Goal: Information Seeking & Learning: Learn about a topic

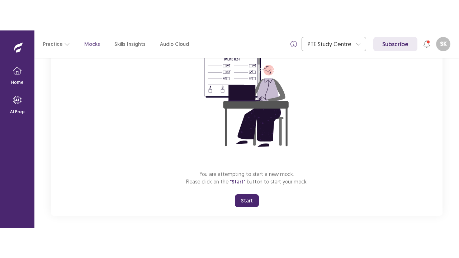
scroll to position [85, 0]
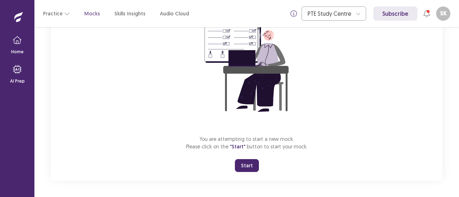
click at [247, 163] on button "Start" at bounding box center [247, 165] width 24 height 13
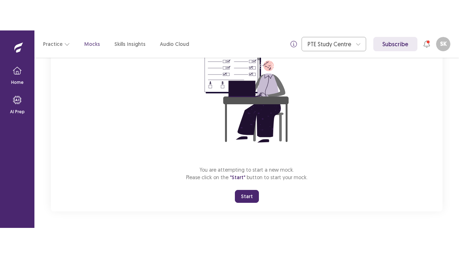
scroll to position [25, 0]
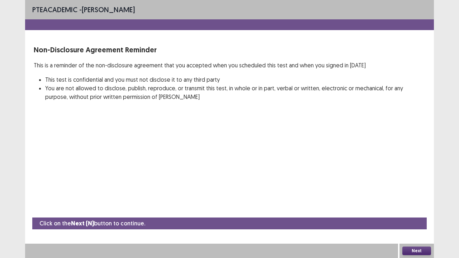
click at [404, 197] on button "Next" at bounding box center [416, 250] width 29 height 9
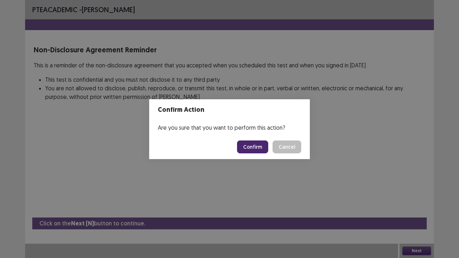
click at [259, 145] on button "Confirm" at bounding box center [252, 146] width 31 height 13
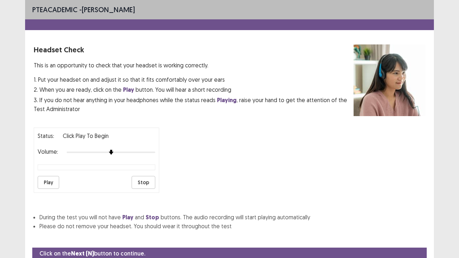
scroll to position [27, 0]
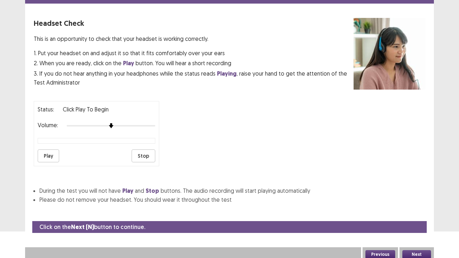
click at [52, 150] on button "Play" at bounding box center [48, 155] width 21 height 13
click at [146, 123] on div at bounding box center [111, 126] width 88 height 6
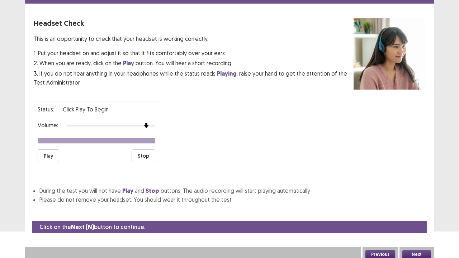
click at [54, 149] on button "Play" at bounding box center [48, 155] width 21 height 13
click at [417, 197] on button "Next" at bounding box center [416, 254] width 29 height 9
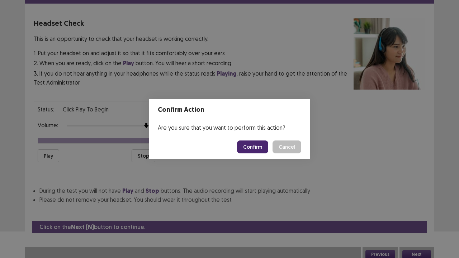
click at [259, 141] on button "Confirm" at bounding box center [252, 146] width 31 height 13
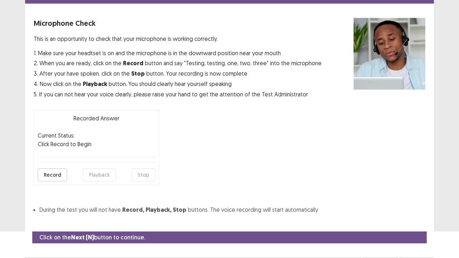
scroll to position [39, 0]
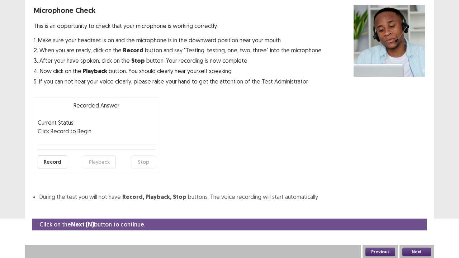
click at [59, 158] on button "Record" at bounding box center [52, 161] width 29 height 13
click at [154, 158] on button "Stop" at bounding box center [143, 161] width 24 height 13
drag, startPoint x: 57, startPoint y: 161, endPoint x: 62, endPoint y: 158, distance: 5.5
click at [62, 158] on button "Record" at bounding box center [52, 161] width 29 height 13
click at [139, 160] on button "Stop" at bounding box center [143, 161] width 24 height 13
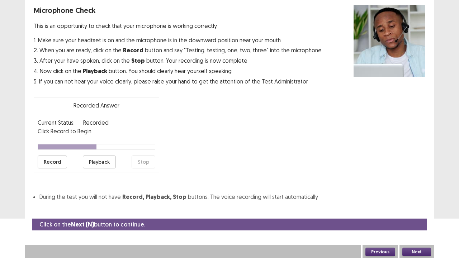
click at [95, 166] on button "Playback" at bounding box center [99, 161] width 33 height 13
click at [58, 160] on button "Record" at bounding box center [52, 161] width 29 height 13
click at [144, 161] on button "Stop" at bounding box center [143, 161] width 24 height 13
click at [63, 161] on button "Record" at bounding box center [52, 161] width 29 height 13
click at [147, 164] on button "Stop" at bounding box center [143, 161] width 24 height 13
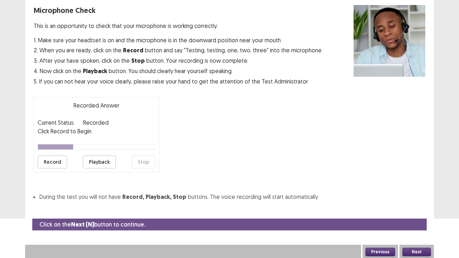
click at [109, 162] on button "Playback" at bounding box center [99, 161] width 33 height 13
click at [62, 162] on button "Record" at bounding box center [52, 161] width 29 height 13
click at [148, 163] on button "Stop" at bounding box center [143, 161] width 24 height 13
click at [100, 161] on button "Playback" at bounding box center [99, 161] width 33 height 13
click at [61, 161] on button "Record" at bounding box center [52, 161] width 29 height 13
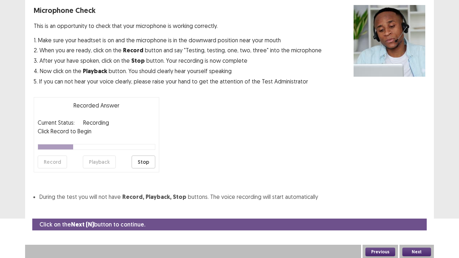
click at [147, 162] on button "Stop" at bounding box center [143, 161] width 24 height 13
click at [101, 159] on button "Playback" at bounding box center [99, 161] width 33 height 13
click at [410, 197] on button "Next" at bounding box center [416, 252] width 29 height 9
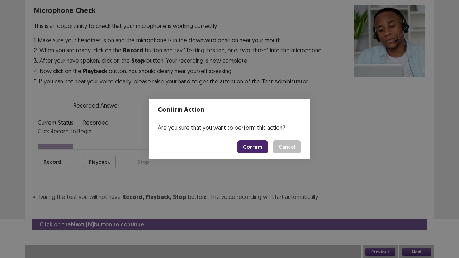
click at [265, 149] on button "Confirm" at bounding box center [252, 146] width 31 height 13
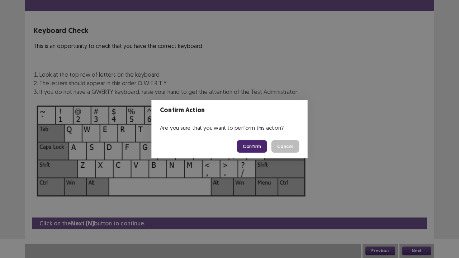
scroll to position [19, 0]
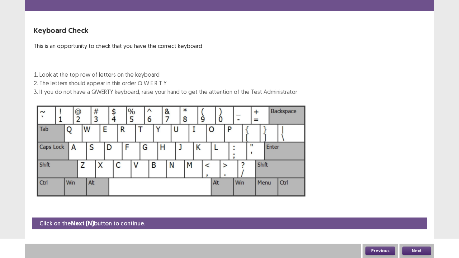
click at [420, 197] on button "Next" at bounding box center [416, 250] width 29 height 9
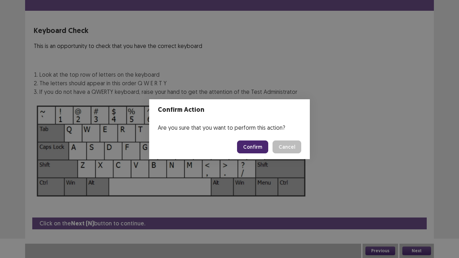
click at [257, 148] on button "Confirm" at bounding box center [252, 146] width 31 height 13
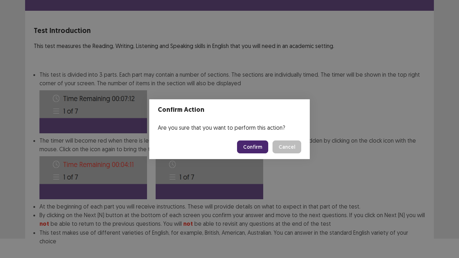
scroll to position [56, 0]
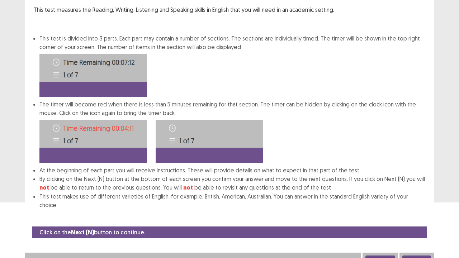
click at [417, 197] on button "Next" at bounding box center [416, 259] width 29 height 9
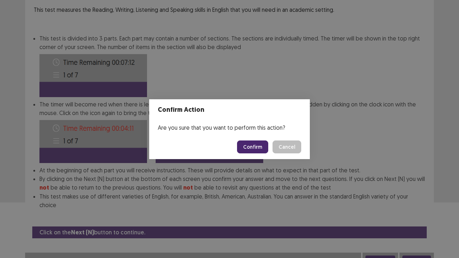
click at [264, 144] on button "Confirm" at bounding box center [252, 146] width 31 height 13
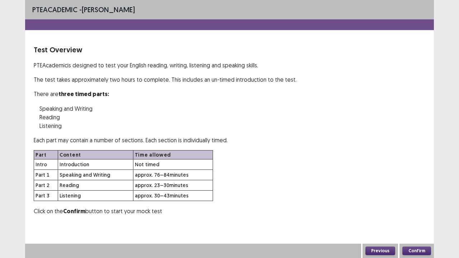
scroll to position [0, 0]
click at [408, 197] on button "Confirm" at bounding box center [416, 250] width 29 height 9
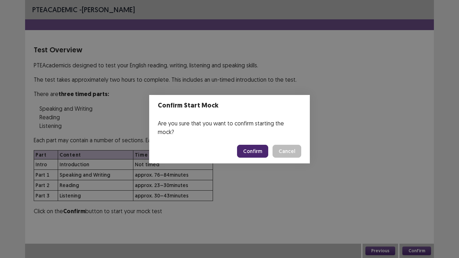
click at [261, 151] on button "Confirm" at bounding box center [252, 151] width 31 height 13
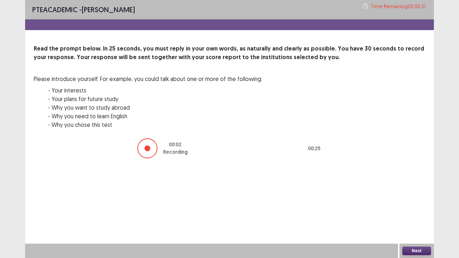
click at [418, 197] on button "Next" at bounding box center [416, 250] width 29 height 9
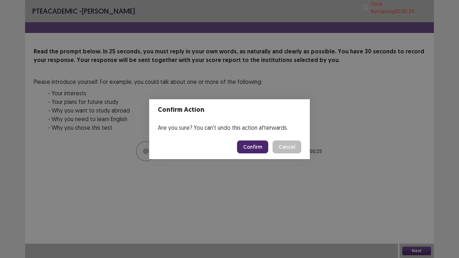
click at [263, 145] on button "Confirm" at bounding box center [252, 146] width 31 height 13
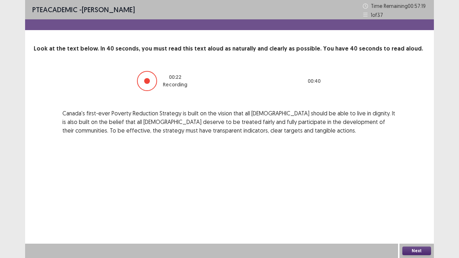
click at [413, 197] on button "Next" at bounding box center [416, 250] width 29 height 9
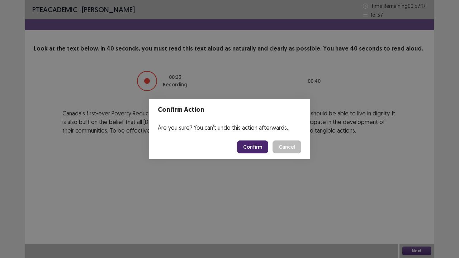
click at [261, 143] on button "Confirm" at bounding box center [252, 146] width 31 height 13
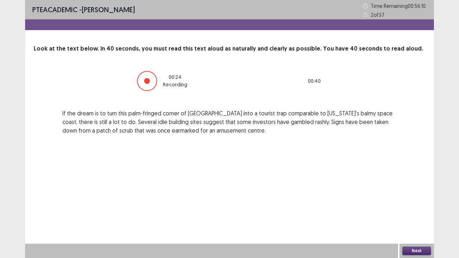
click at [422, 197] on button "Next" at bounding box center [416, 250] width 29 height 9
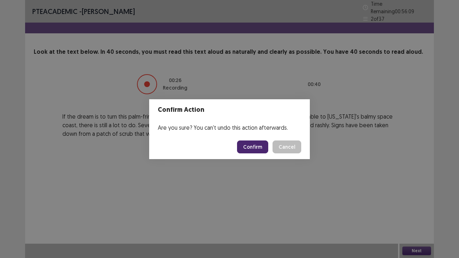
click at [265, 146] on button "Confirm" at bounding box center [252, 146] width 31 height 13
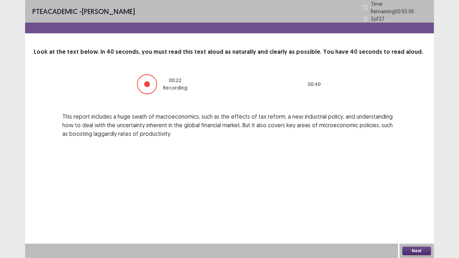
click at [416, 197] on button "Next" at bounding box center [416, 250] width 29 height 9
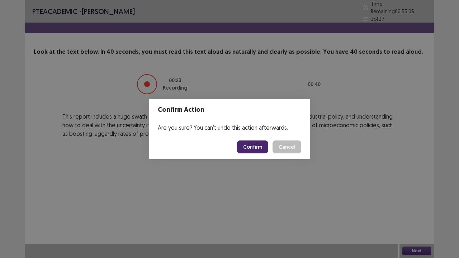
click at [255, 148] on button "Confirm" at bounding box center [252, 146] width 31 height 13
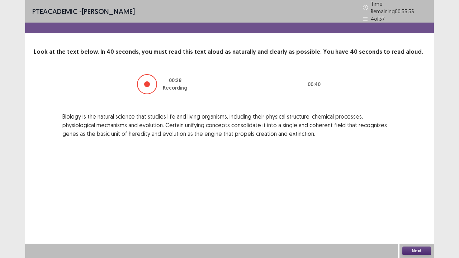
click at [426, 197] on button "Next" at bounding box center [416, 250] width 29 height 9
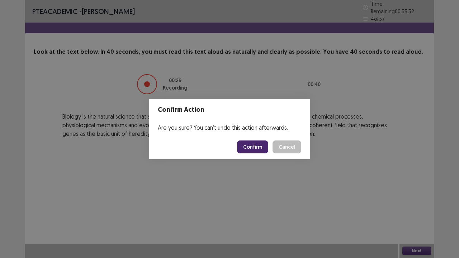
click at [261, 148] on button "Confirm" at bounding box center [252, 146] width 31 height 13
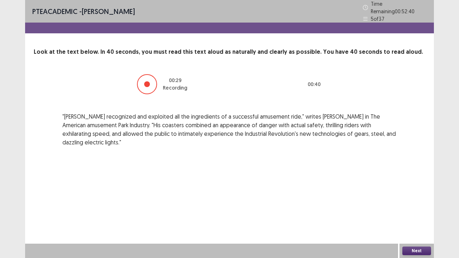
click at [418, 197] on button "Next" at bounding box center [416, 250] width 29 height 9
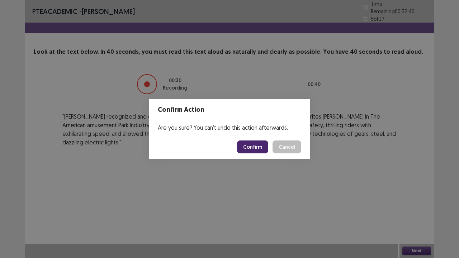
click at [262, 145] on button "Confirm" at bounding box center [252, 146] width 31 height 13
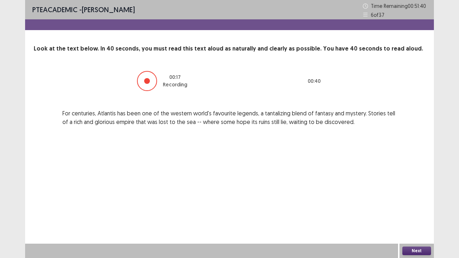
click at [419, 197] on button "Next" at bounding box center [416, 250] width 29 height 9
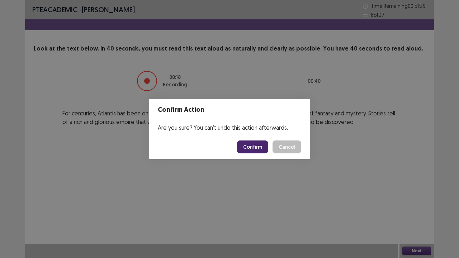
click at [250, 142] on button "Confirm" at bounding box center [252, 146] width 31 height 13
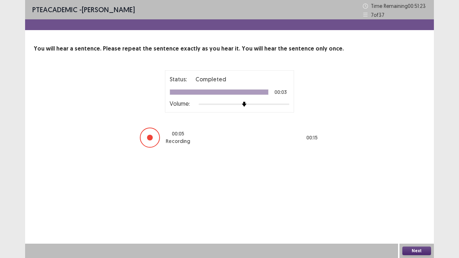
click at [415, 197] on button "Next" at bounding box center [416, 250] width 29 height 9
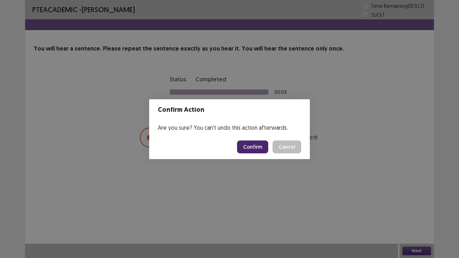
click at [264, 145] on button "Confirm" at bounding box center [252, 146] width 31 height 13
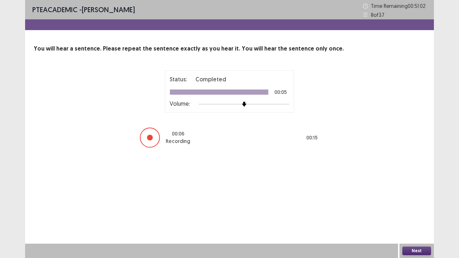
click at [410, 197] on button "Next" at bounding box center [416, 250] width 29 height 9
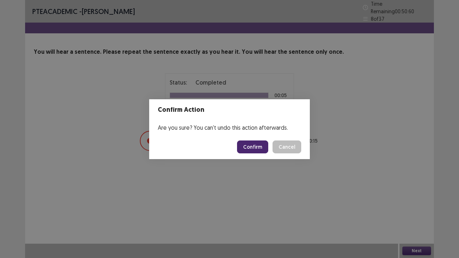
click at [263, 148] on button "Confirm" at bounding box center [252, 146] width 31 height 13
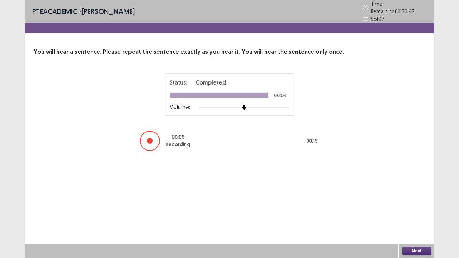
click at [411, 197] on button "Next" at bounding box center [416, 250] width 29 height 9
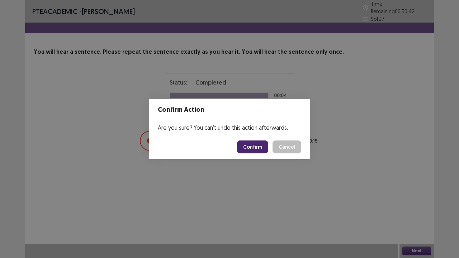
click at [264, 150] on button "Confirm" at bounding box center [252, 146] width 31 height 13
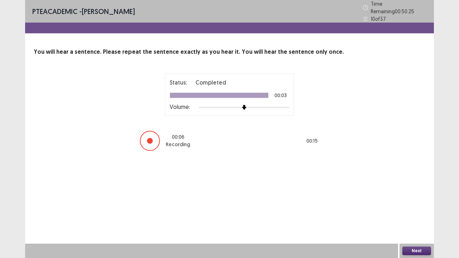
click at [410, 197] on button "Next" at bounding box center [416, 250] width 29 height 9
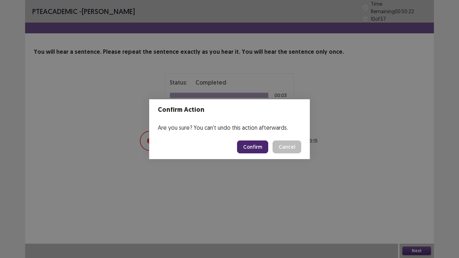
click at [254, 148] on button "Confirm" at bounding box center [252, 146] width 31 height 13
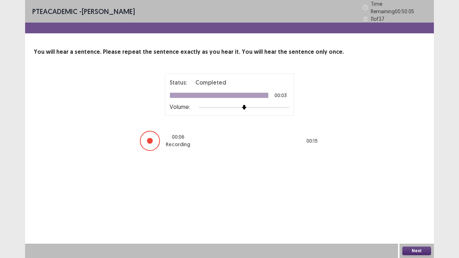
click at [421, 197] on button "Next" at bounding box center [416, 250] width 29 height 9
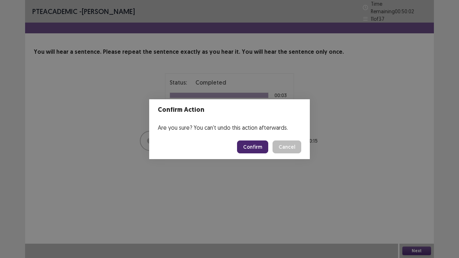
click at [257, 145] on button "Confirm" at bounding box center [252, 146] width 31 height 13
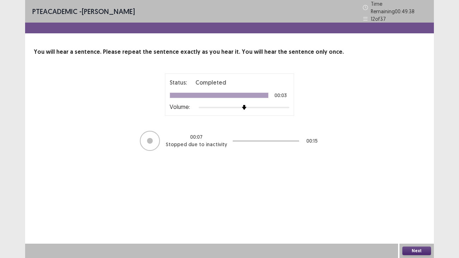
click at [410, 197] on button "Next" at bounding box center [416, 250] width 29 height 9
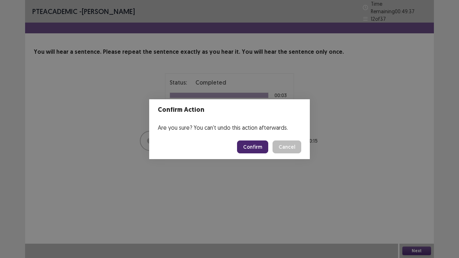
click at [259, 148] on button "Confirm" at bounding box center [252, 146] width 31 height 13
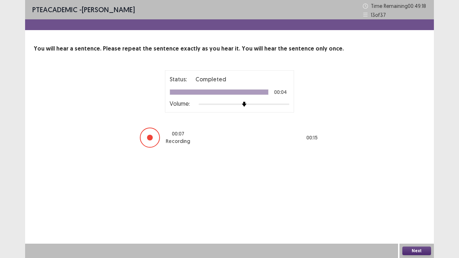
click at [426, 197] on button "Next" at bounding box center [416, 250] width 29 height 9
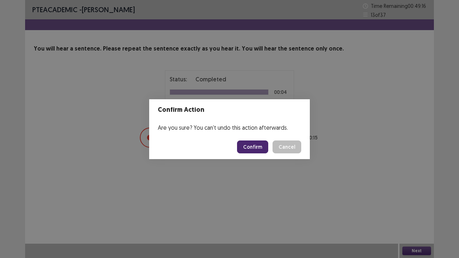
click at [267, 148] on button "Confirm" at bounding box center [252, 146] width 31 height 13
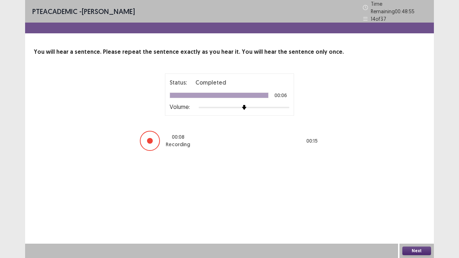
click at [412, 197] on button "Next" at bounding box center [416, 250] width 29 height 9
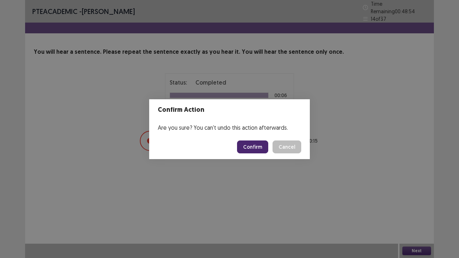
click at [259, 144] on button "Confirm" at bounding box center [252, 146] width 31 height 13
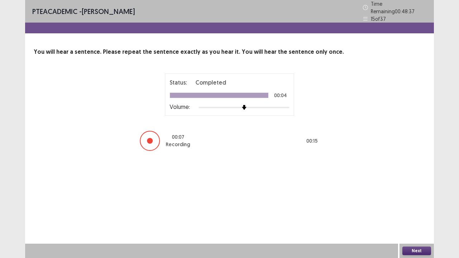
click at [406, 197] on button "Next" at bounding box center [416, 250] width 29 height 9
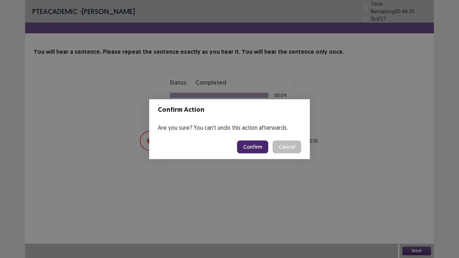
click at [262, 149] on button "Confirm" at bounding box center [252, 146] width 31 height 13
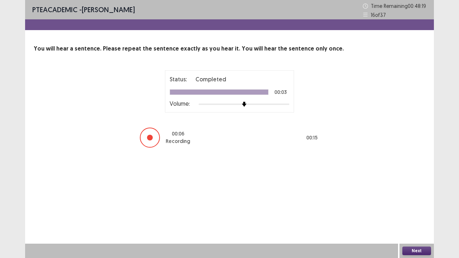
click at [412, 197] on button "Next" at bounding box center [416, 250] width 29 height 9
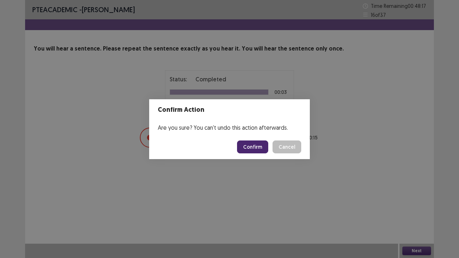
click at [261, 145] on button "Confirm" at bounding box center [252, 146] width 31 height 13
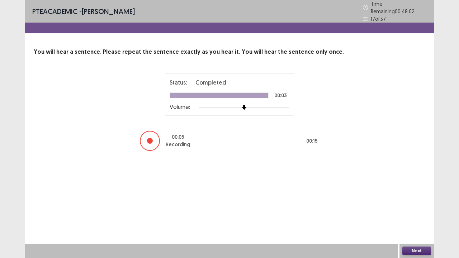
click at [413, 197] on button "Next" at bounding box center [416, 250] width 29 height 9
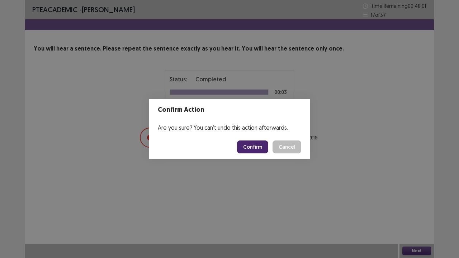
click at [254, 147] on button "Confirm" at bounding box center [252, 146] width 31 height 13
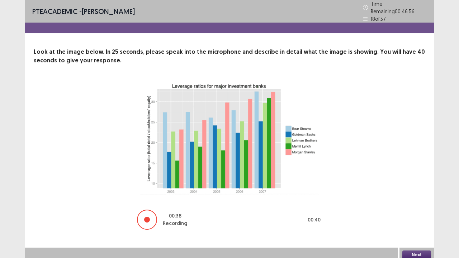
click at [413, 197] on button "Next" at bounding box center [416, 254] width 29 height 9
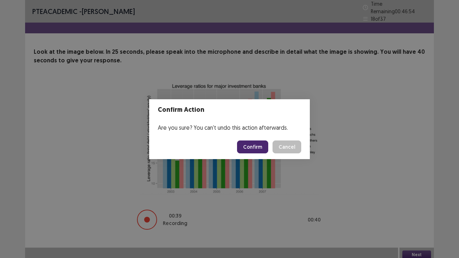
click at [257, 148] on button "Confirm" at bounding box center [252, 146] width 31 height 13
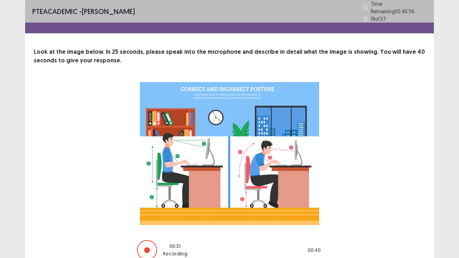
scroll to position [31, 0]
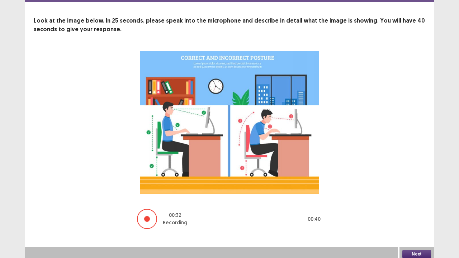
click at [418, 197] on button "Next" at bounding box center [416, 254] width 29 height 9
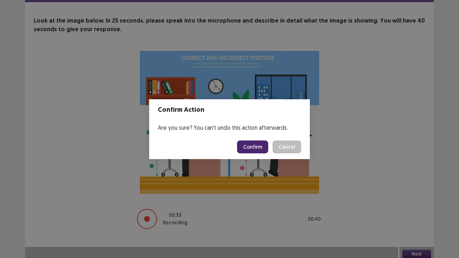
click at [255, 149] on button "Confirm" at bounding box center [252, 146] width 31 height 13
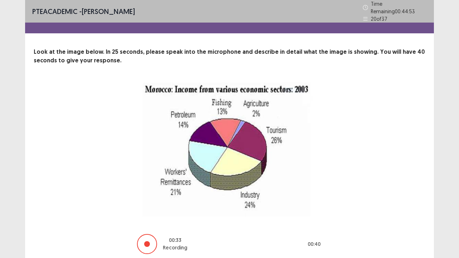
scroll to position [25, 0]
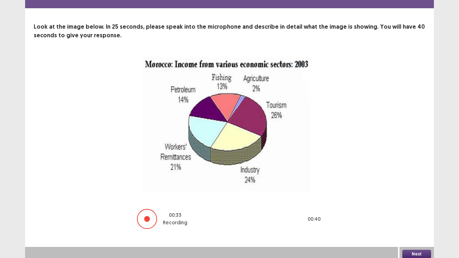
click at [421, 197] on button "Next" at bounding box center [416, 254] width 29 height 9
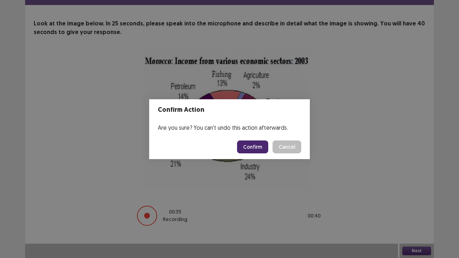
click at [255, 148] on button "Confirm" at bounding box center [252, 146] width 31 height 13
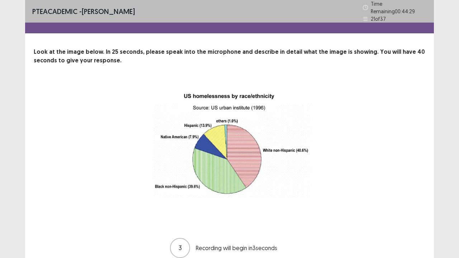
drag, startPoint x: 326, startPoint y: 169, endPoint x: 312, endPoint y: 125, distance: 46.0
click at [312, 125] on img at bounding box center [229, 152] width 179 height 141
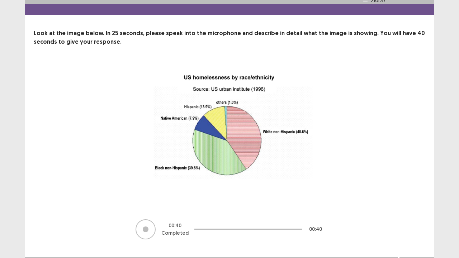
scroll to position [29, 0]
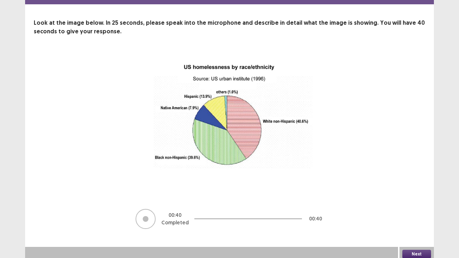
click at [410, 197] on button "Next" at bounding box center [416, 254] width 29 height 9
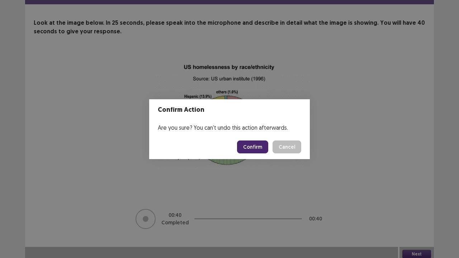
click at [244, 148] on button "Confirm" at bounding box center [252, 146] width 31 height 13
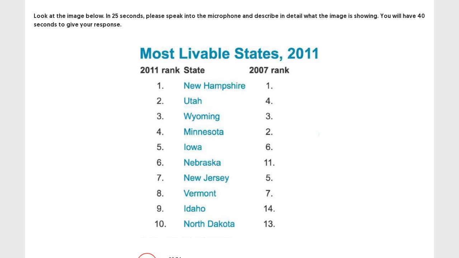
scroll to position [80, 0]
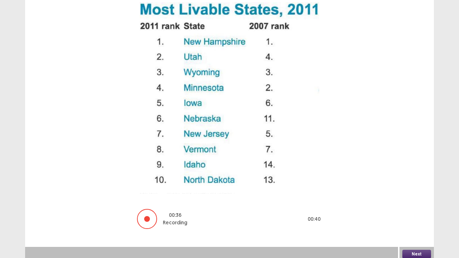
click at [412, 197] on button "Next" at bounding box center [416, 254] width 29 height 9
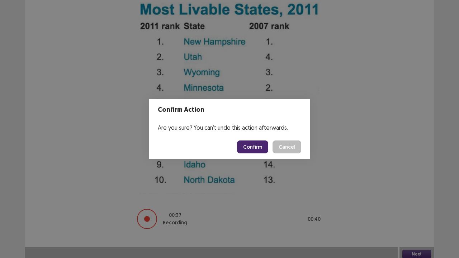
click at [247, 147] on button "Confirm" at bounding box center [252, 146] width 31 height 13
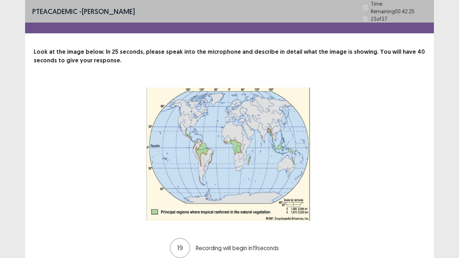
scroll to position [29, 0]
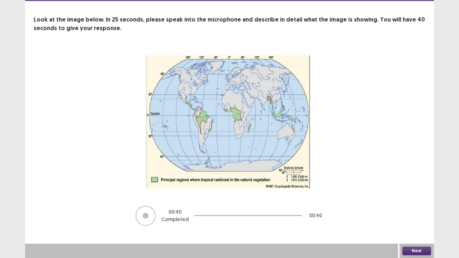
click at [423, 197] on button "Next" at bounding box center [416, 250] width 29 height 9
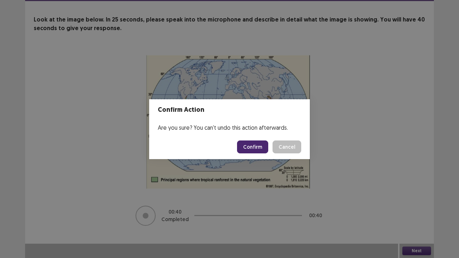
click at [259, 146] on button "Confirm" at bounding box center [252, 146] width 31 height 13
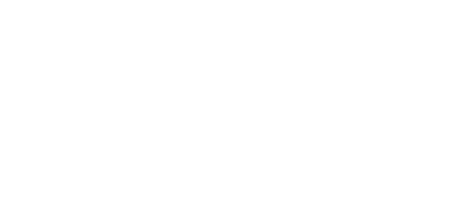
scroll to position [0, 0]
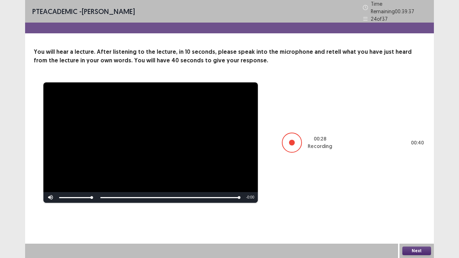
click at [419, 197] on button "Next" at bounding box center [416, 250] width 29 height 9
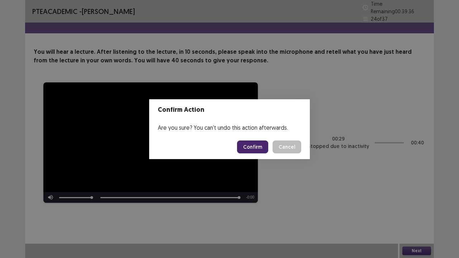
click at [250, 145] on button "Confirm" at bounding box center [252, 146] width 31 height 13
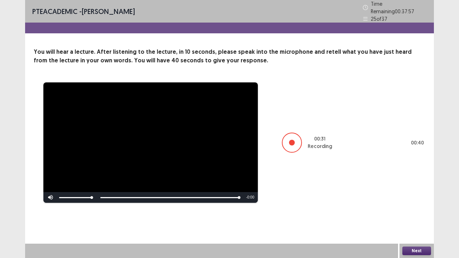
click at [419, 197] on button "Next" at bounding box center [416, 250] width 29 height 9
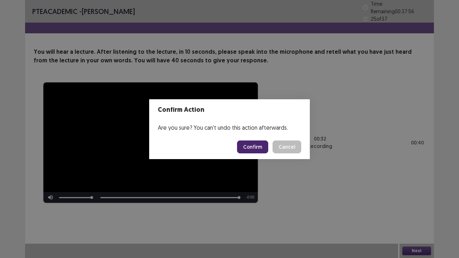
click at [257, 145] on button "Confirm" at bounding box center [252, 146] width 31 height 13
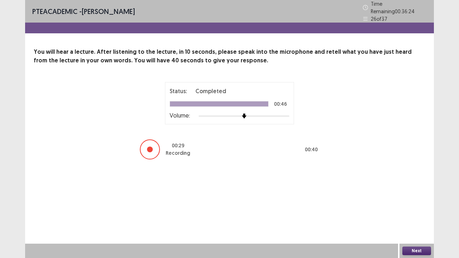
click at [424, 197] on button "Next" at bounding box center [416, 250] width 29 height 9
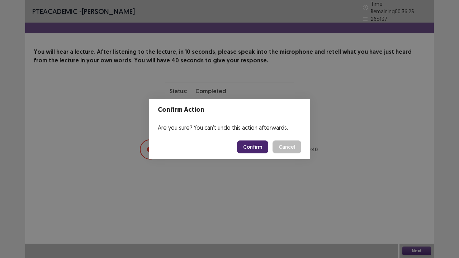
click at [258, 146] on button "Confirm" at bounding box center [252, 146] width 31 height 13
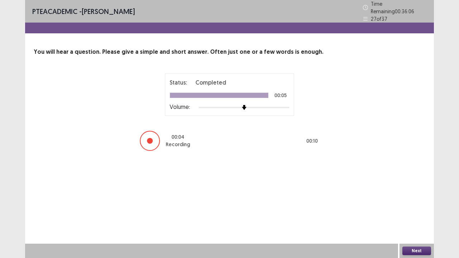
click at [412, 197] on button "Next" at bounding box center [416, 250] width 29 height 9
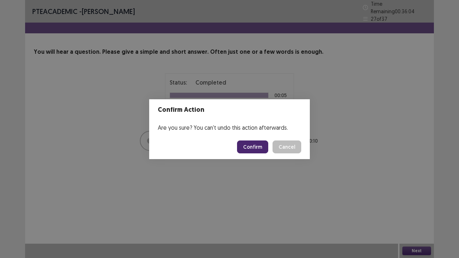
click at [260, 143] on button "Confirm" at bounding box center [252, 146] width 31 height 13
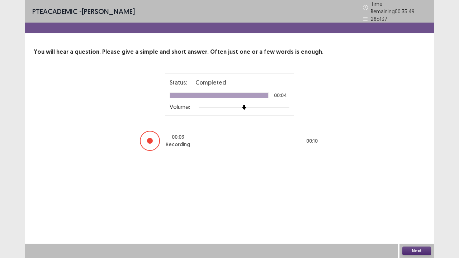
click at [411, 197] on button "Next" at bounding box center [416, 250] width 29 height 9
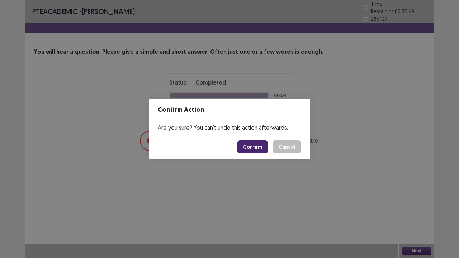
click at [262, 148] on button "Confirm" at bounding box center [252, 146] width 31 height 13
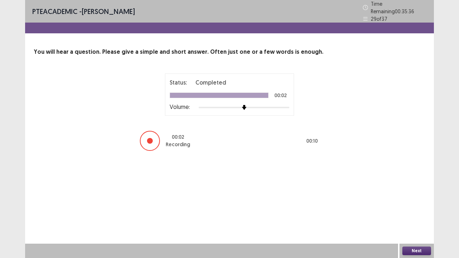
click at [415, 197] on button "Next" at bounding box center [416, 250] width 29 height 9
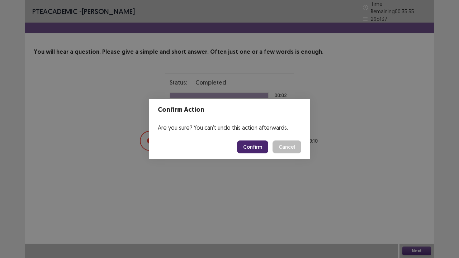
click at [259, 145] on button "Confirm" at bounding box center [252, 146] width 31 height 13
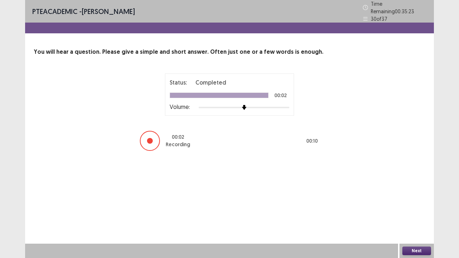
click at [416, 197] on button "Next" at bounding box center [416, 250] width 29 height 9
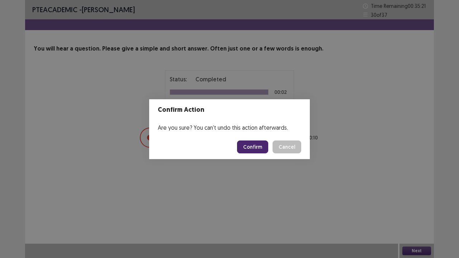
click at [267, 147] on button "Confirm" at bounding box center [252, 146] width 31 height 13
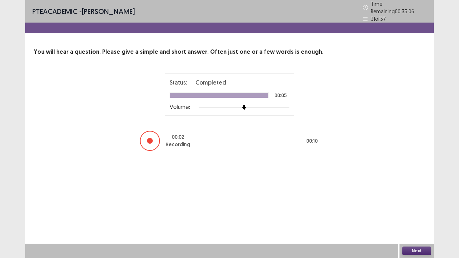
click at [420, 197] on button "Next" at bounding box center [416, 250] width 29 height 9
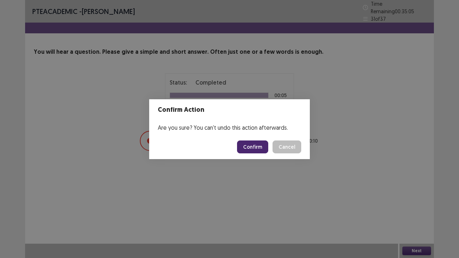
click at [268, 147] on button "Confirm" at bounding box center [252, 146] width 31 height 13
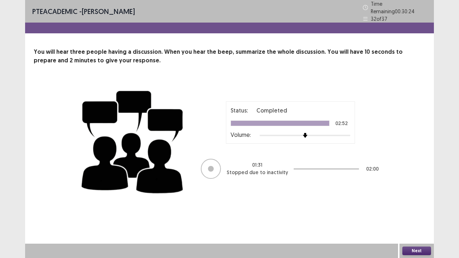
click at [421, 197] on button "Next" at bounding box center [416, 250] width 29 height 9
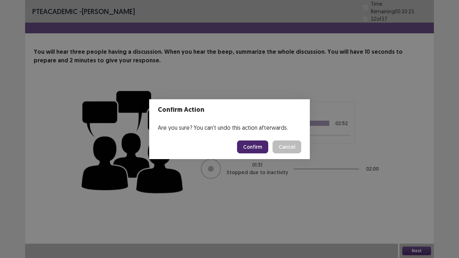
click at [256, 146] on button "Confirm" at bounding box center [252, 146] width 31 height 13
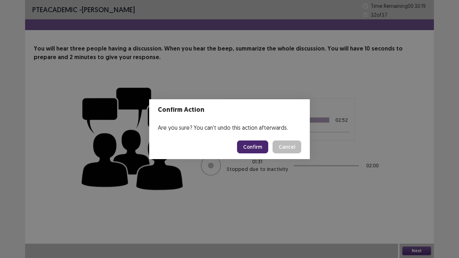
click at [257, 146] on button "Confirm" at bounding box center [252, 146] width 31 height 13
click at [251, 148] on button "Confirm" at bounding box center [252, 146] width 31 height 13
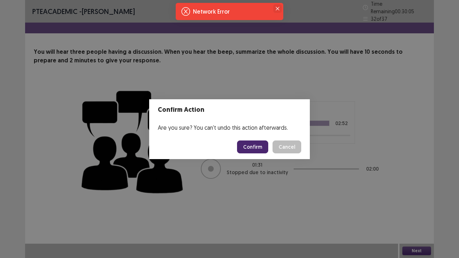
click at [277, 8] on icon "Close" at bounding box center [278, 9] width 4 height 4
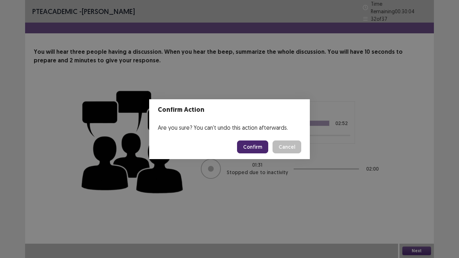
click at [257, 148] on button "Confirm" at bounding box center [252, 146] width 31 height 13
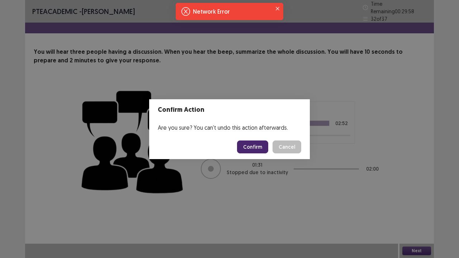
click at [264, 144] on button "Confirm" at bounding box center [252, 146] width 31 height 13
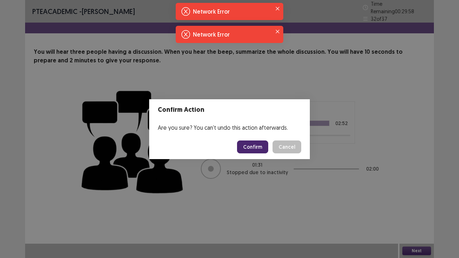
click at [261, 149] on button "Confirm" at bounding box center [252, 146] width 31 height 13
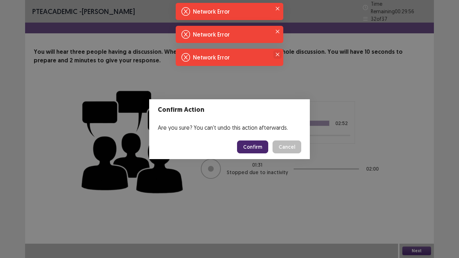
click at [275, 54] on button "Close" at bounding box center [277, 54] width 9 height 9
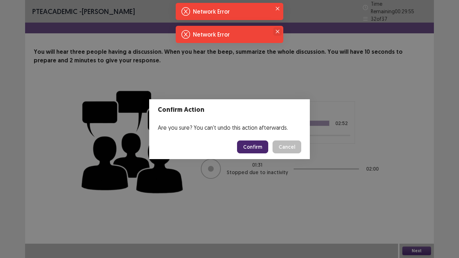
click at [279, 30] on button "Close" at bounding box center [277, 31] width 9 height 9
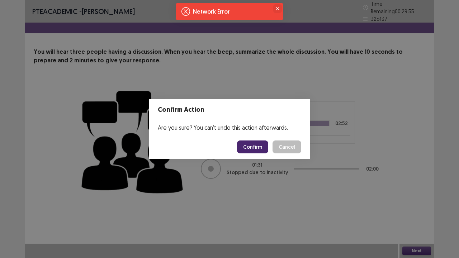
click at [277, 9] on icon "Close" at bounding box center [278, 9] width 4 height 4
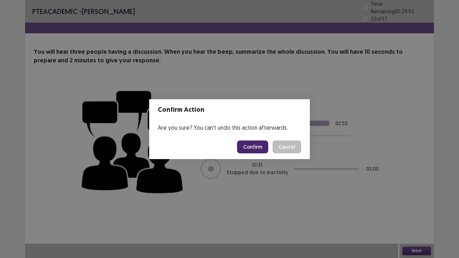
click at [284, 148] on button "Cancel" at bounding box center [286, 146] width 29 height 13
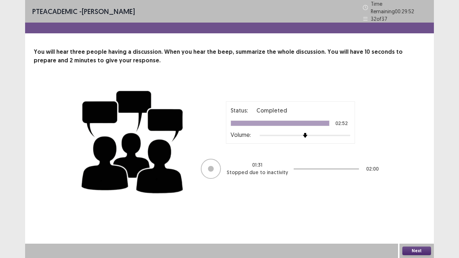
click at [403, 197] on button "Next" at bounding box center [416, 250] width 29 height 9
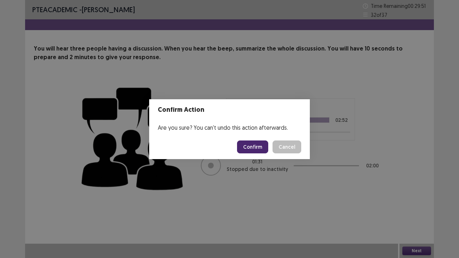
click at [265, 145] on button "Confirm" at bounding box center [252, 146] width 31 height 13
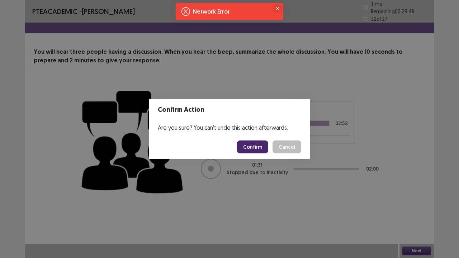
click at [275, 7] on button "Close" at bounding box center [277, 8] width 9 height 9
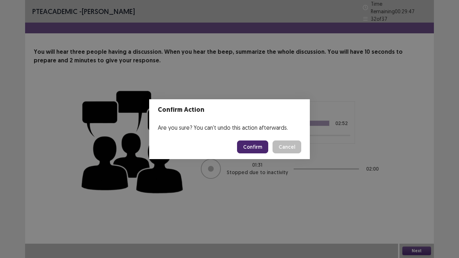
click at [249, 146] on button "Confirm" at bounding box center [252, 146] width 31 height 13
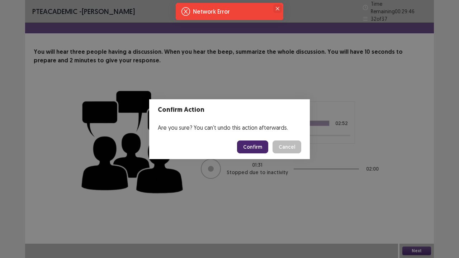
click at [279, 4] on button "Close" at bounding box center [277, 8] width 9 height 9
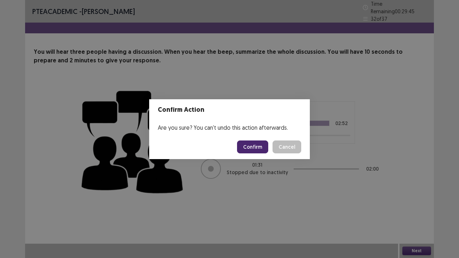
click at [278, 4] on div "Confirm Action Are you sure? You can't undo this action afterwards. Confirm Can…" at bounding box center [229, 129] width 459 height 258
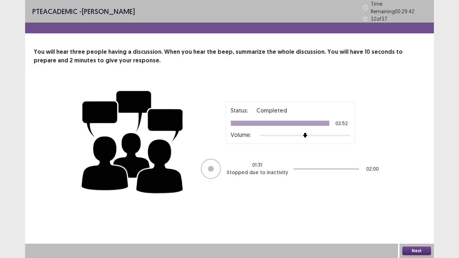
click at [426, 197] on button "Next" at bounding box center [416, 250] width 29 height 9
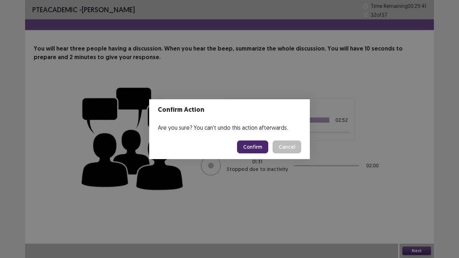
click at [426, 197] on div "Confirm Action Are you sure? You can't undo this action afterwards. Confirm Can…" at bounding box center [229, 129] width 459 height 258
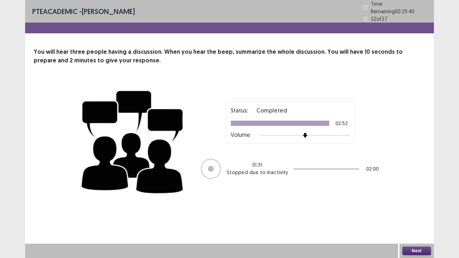
click at [425, 197] on button "Next" at bounding box center [416, 250] width 29 height 9
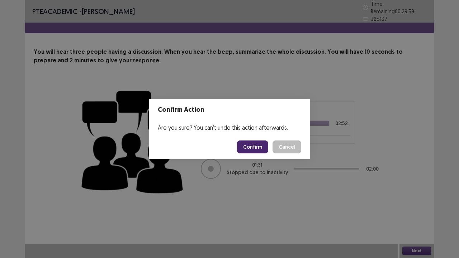
click at [252, 142] on button "Confirm" at bounding box center [252, 146] width 31 height 13
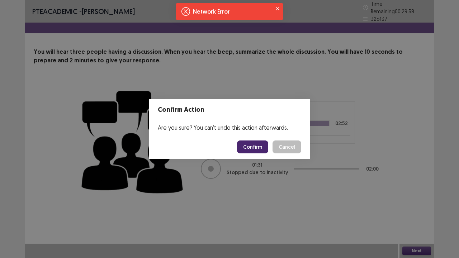
click at [254, 144] on button "Confirm" at bounding box center [252, 146] width 31 height 13
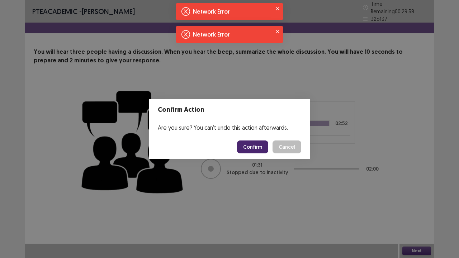
click at [254, 143] on button "Confirm" at bounding box center [252, 146] width 31 height 13
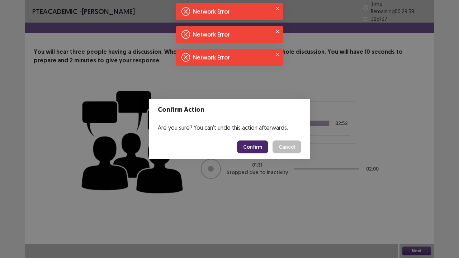
click at [254, 143] on button "Confirm" at bounding box center [252, 146] width 31 height 13
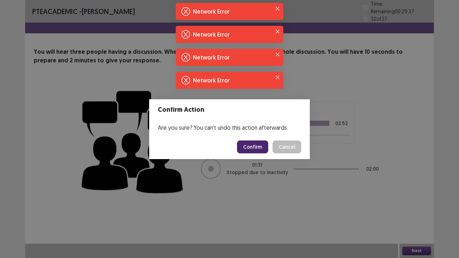
click at [424, 197] on div "Confirm Action Are you sure? You can't undo this action afterwards. Confirm Can…" at bounding box center [229, 129] width 459 height 258
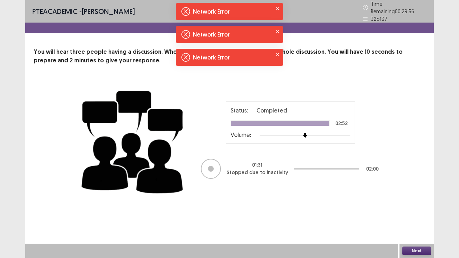
click at [422, 197] on button "Next" at bounding box center [416, 250] width 29 height 9
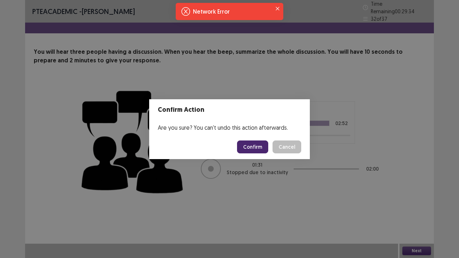
click at [264, 150] on button "Confirm" at bounding box center [252, 146] width 31 height 13
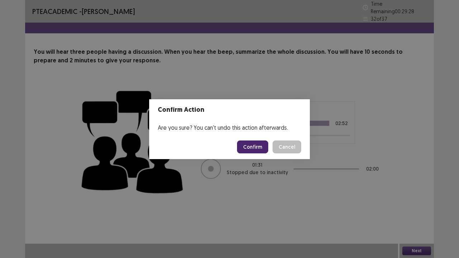
click at [275, 145] on button "Cancel" at bounding box center [286, 146] width 29 height 13
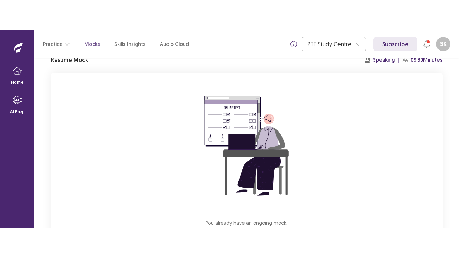
scroll to position [72, 0]
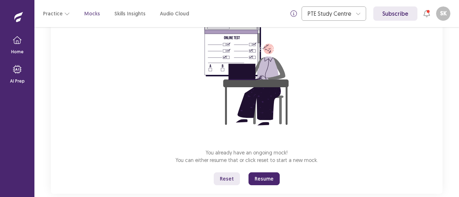
click at [270, 183] on button "Resume" at bounding box center [263, 179] width 31 height 13
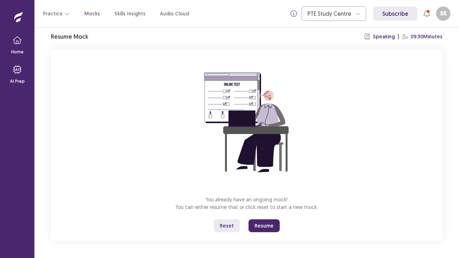
scroll to position [25, 0]
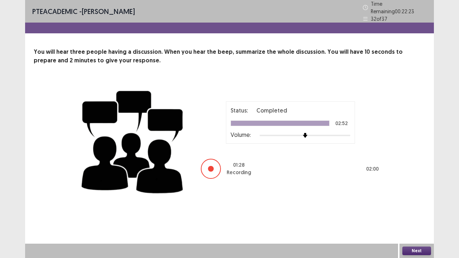
click at [425, 197] on div "Next" at bounding box center [416, 251] width 34 height 14
click at [430, 197] on button "Next" at bounding box center [416, 250] width 29 height 9
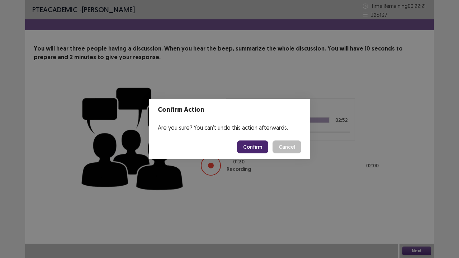
drag, startPoint x: 244, startPoint y: 139, endPoint x: 247, endPoint y: 143, distance: 4.8
click at [247, 143] on footer "Confirm Cancel" at bounding box center [229, 147] width 161 height 24
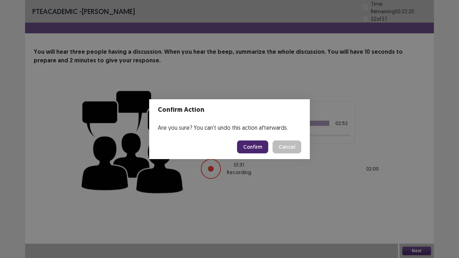
click at [257, 149] on button "Confirm" at bounding box center [252, 146] width 31 height 13
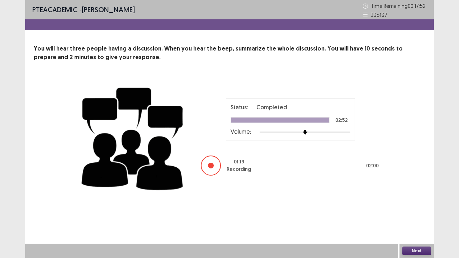
click at [420, 197] on button "Next" at bounding box center [416, 250] width 29 height 9
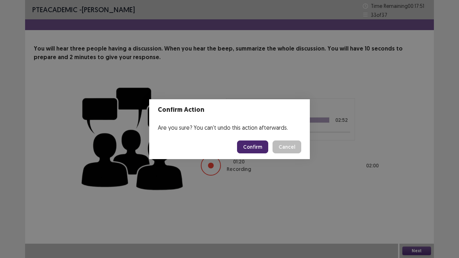
click at [260, 141] on button "Confirm" at bounding box center [252, 146] width 31 height 13
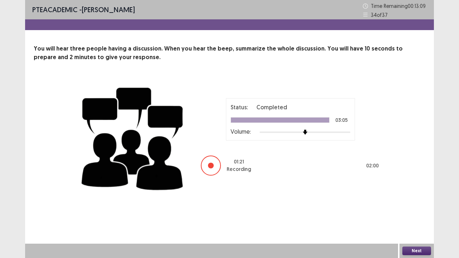
click at [426, 197] on button "Next" at bounding box center [416, 250] width 29 height 9
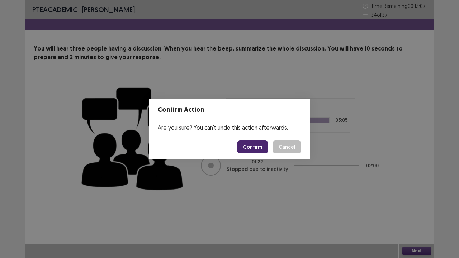
click at [261, 146] on button "Confirm" at bounding box center [252, 146] width 31 height 13
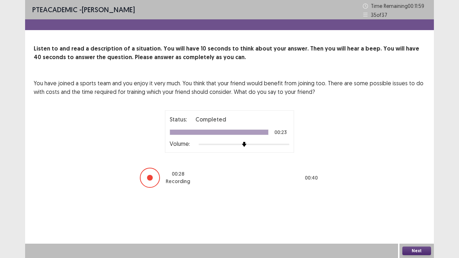
drag, startPoint x: 426, startPoint y: 254, endPoint x: 421, endPoint y: 254, distance: 4.4
click at [421, 197] on button "Next" at bounding box center [416, 250] width 29 height 9
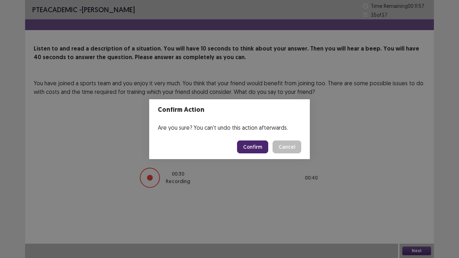
click at [256, 145] on button "Confirm" at bounding box center [252, 146] width 31 height 13
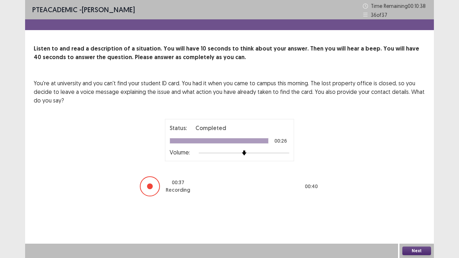
click at [418, 197] on button "Next" at bounding box center [416, 250] width 29 height 9
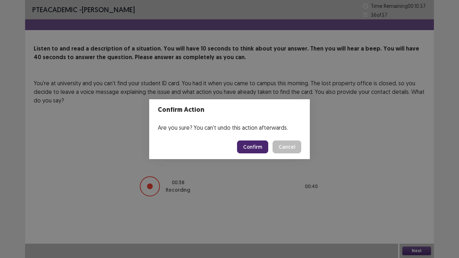
drag, startPoint x: 253, startPoint y: 148, endPoint x: 262, endPoint y: 140, distance: 11.4
click at [254, 147] on button "Confirm" at bounding box center [252, 146] width 31 height 13
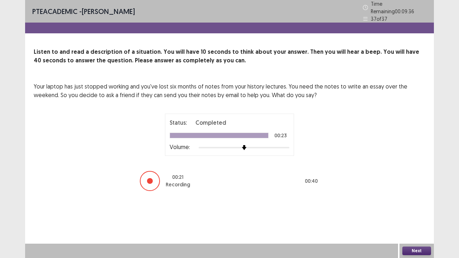
click at [412, 197] on button "Next" at bounding box center [416, 250] width 29 height 9
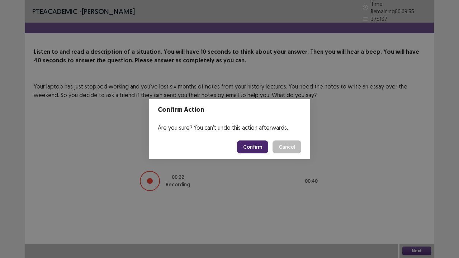
click at [267, 145] on button "Confirm" at bounding box center [252, 146] width 31 height 13
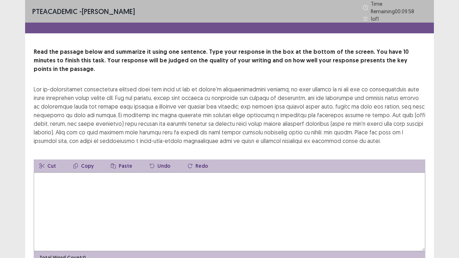
drag, startPoint x: 100, startPoint y: 186, endPoint x: 96, endPoint y: 187, distance: 4.7
click at [100, 186] on textarea at bounding box center [229, 211] width 391 height 79
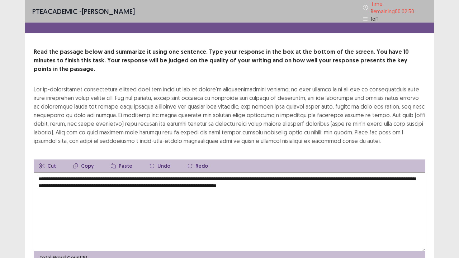
click at [209, 175] on textarea "**********" at bounding box center [229, 211] width 391 height 79
click at [221, 174] on textarea "**********" at bounding box center [229, 211] width 391 height 79
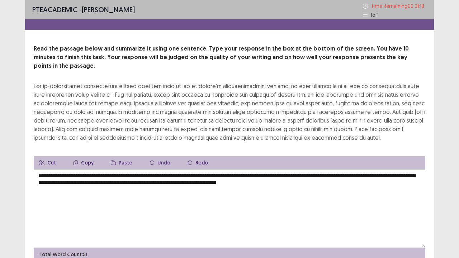
click at [274, 173] on textarea "**********" at bounding box center [229, 208] width 391 height 79
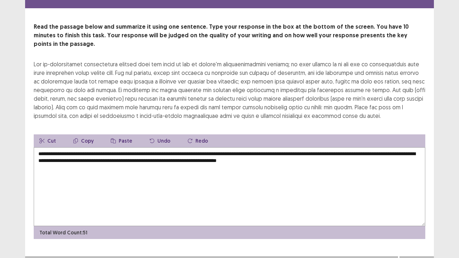
scroll to position [26, 0]
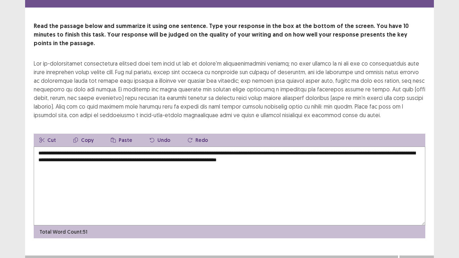
type textarea "**********"
click at [422, 197] on button "Next" at bounding box center [416, 262] width 29 height 9
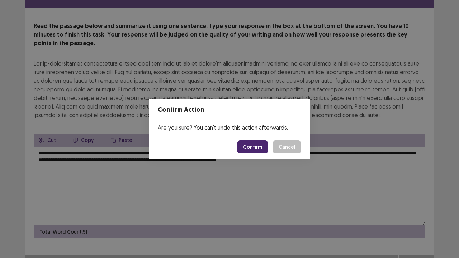
click at [257, 147] on button "Confirm" at bounding box center [252, 146] width 31 height 13
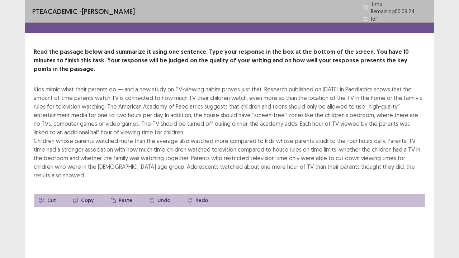
click at [132, 197] on textarea at bounding box center [229, 246] width 391 height 79
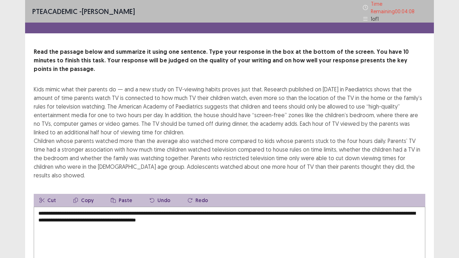
click at [128, 197] on textarea "**********" at bounding box center [229, 246] width 391 height 79
click at [259, 197] on textarea "**********" at bounding box center [229, 246] width 391 height 79
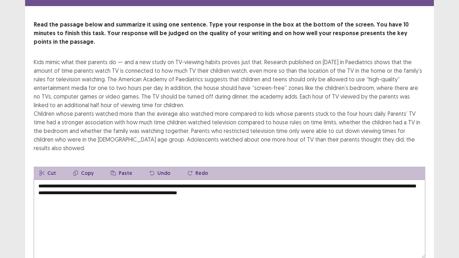
scroll to position [52, 0]
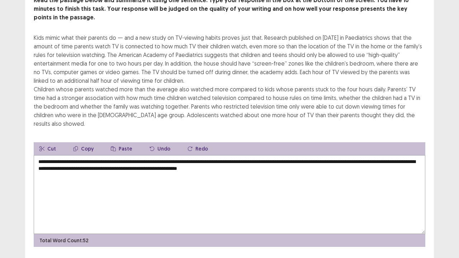
click at [297, 155] on textarea "**********" at bounding box center [229, 194] width 391 height 79
click at [113, 155] on textarea "**********" at bounding box center [229, 194] width 391 height 79
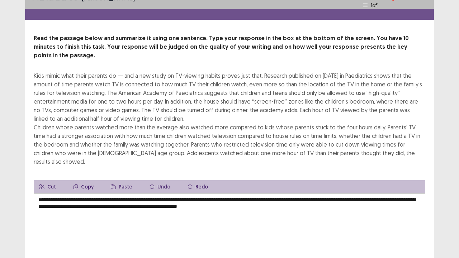
scroll to position [0, 0]
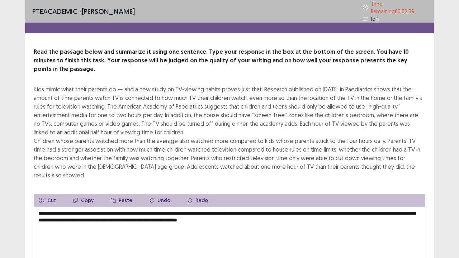
click at [284, 197] on textarea "**********" at bounding box center [229, 246] width 391 height 79
click at [246, 197] on textarea "**********" at bounding box center [229, 246] width 391 height 79
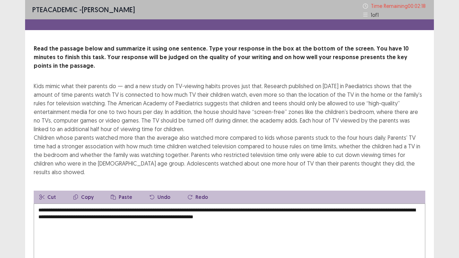
click at [334, 197] on textarea "**********" at bounding box center [229, 243] width 391 height 79
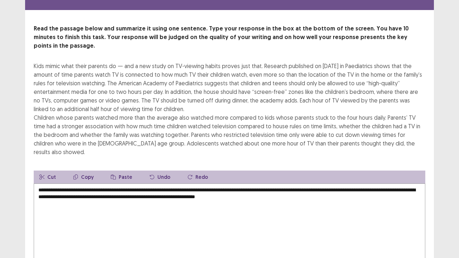
scroll to position [52, 0]
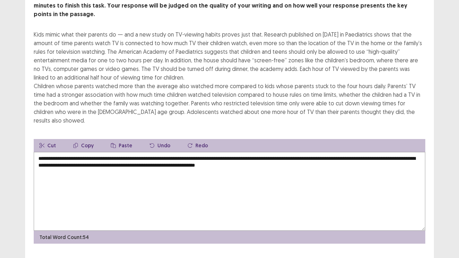
type textarea "**********"
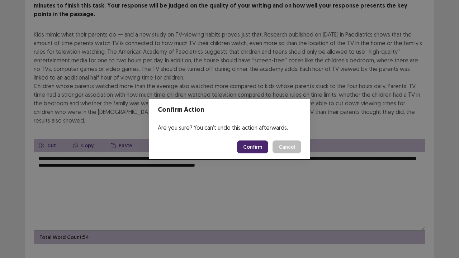
click at [254, 150] on button "Confirm" at bounding box center [252, 146] width 31 height 13
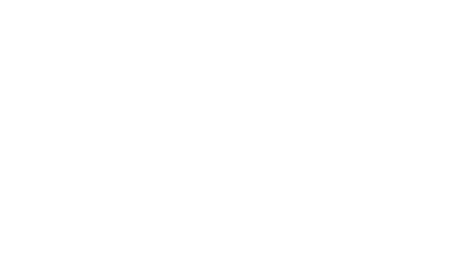
scroll to position [0, 0]
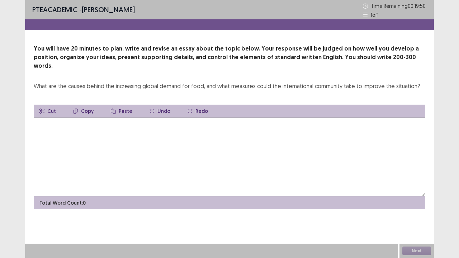
click at [152, 128] on textarea at bounding box center [229, 157] width 391 height 79
click at [179, 120] on textarea at bounding box center [229, 157] width 391 height 79
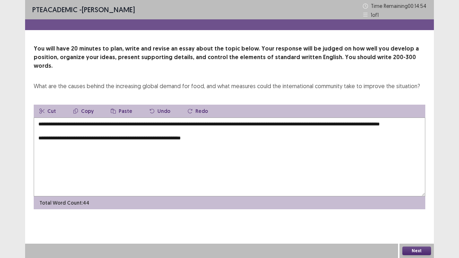
click at [171, 136] on textarea "**********" at bounding box center [229, 157] width 391 height 79
click at [233, 137] on textarea "**********" at bounding box center [229, 157] width 391 height 79
click at [315, 138] on textarea "**********" at bounding box center [229, 157] width 391 height 79
click at [353, 134] on textarea "**********" at bounding box center [229, 157] width 391 height 79
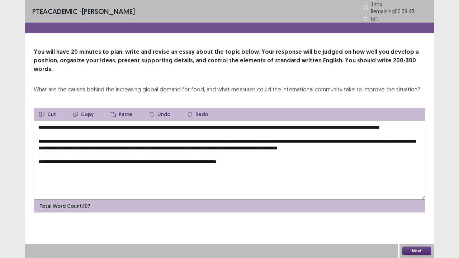
click at [127, 157] on textarea "**********" at bounding box center [229, 160] width 391 height 79
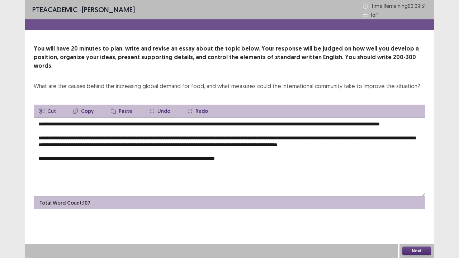
click at [150, 158] on textarea "**********" at bounding box center [229, 157] width 391 height 79
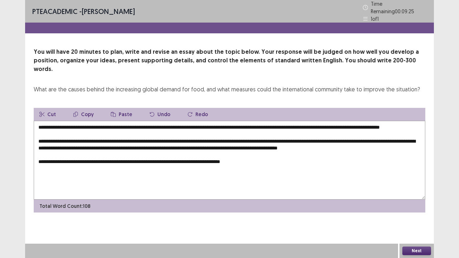
click at [262, 157] on textarea "**********" at bounding box center [229, 160] width 391 height 79
click at [398, 156] on textarea "**********" at bounding box center [229, 160] width 391 height 79
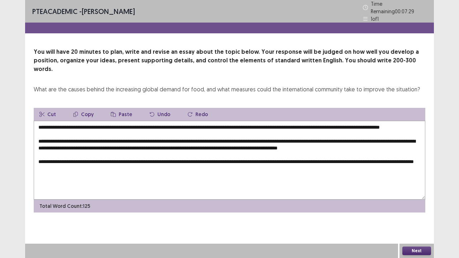
click at [205, 164] on textarea "**********" at bounding box center [229, 160] width 391 height 79
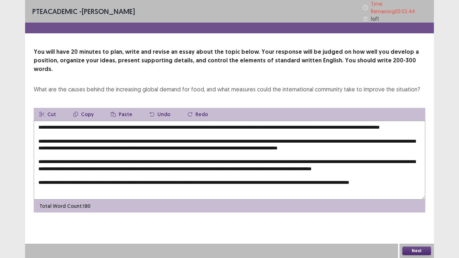
scroll to position [7, 0]
click at [326, 178] on textarea at bounding box center [229, 160] width 391 height 79
click at [196, 183] on textarea at bounding box center [229, 160] width 391 height 79
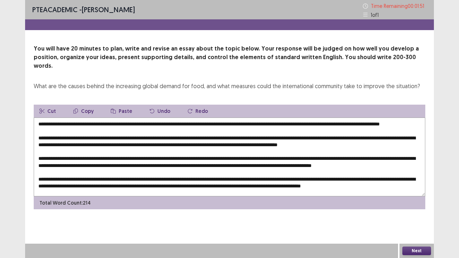
scroll to position [0, 0]
click at [172, 118] on textarea at bounding box center [229, 157] width 391 height 79
click at [391, 127] on textarea at bounding box center [229, 157] width 391 height 79
click at [306, 148] on textarea at bounding box center [229, 157] width 391 height 79
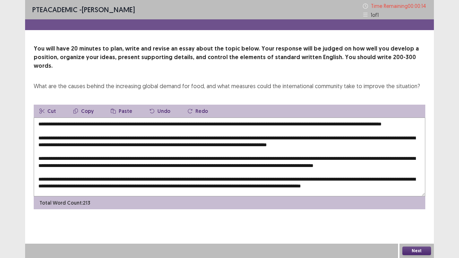
type textarea "**********"
click at [416, 197] on button "Next" at bounding box center [416, 250] width 29 height 9
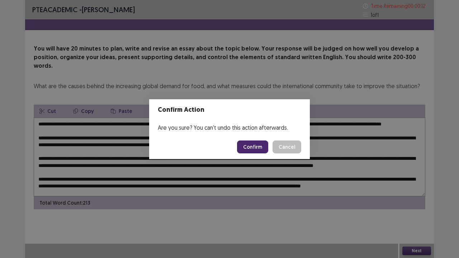
click at [260, 145] on button "Confirm" at bounding box center [252, 146] width 31 height 13
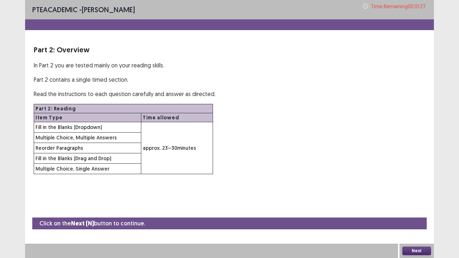
click at [414, 197] on button "Next" at bounding box center [416, 250] width 29 height 9
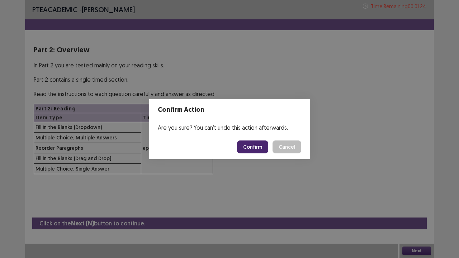
click at [253, 147] on button "Confirm" at bounding box center [252, 146] width 31 height 13
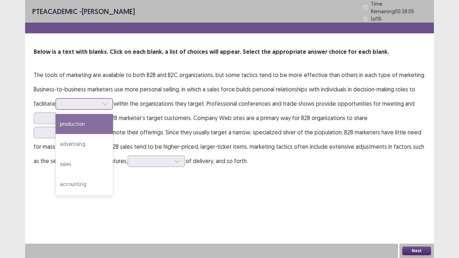
click at [107, 101] on icon at bounding box center [104, 103] width 5 height 5
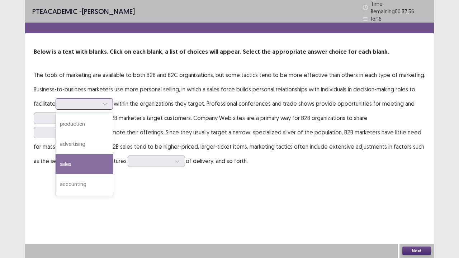
click at [90, 154] on div "sales" at bounding box center [84, 164] width 57 height 20
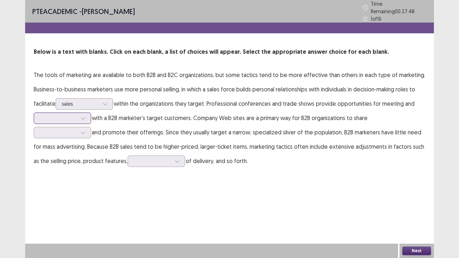
click at [85, 116] on icon at bounding box center [83, 118] width 5 height 5
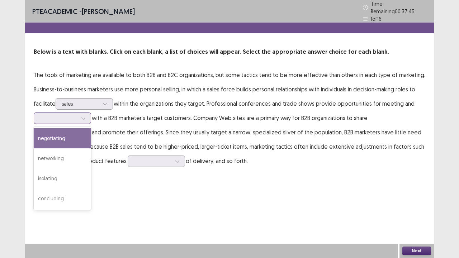
click at [74, 128] on div "negotiating" at bounding box center [62, 138] width 57 height 20
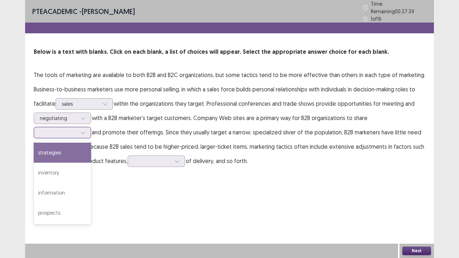
click at [86, 130] on icon at bounding box center [83, 132] width 5 height 5
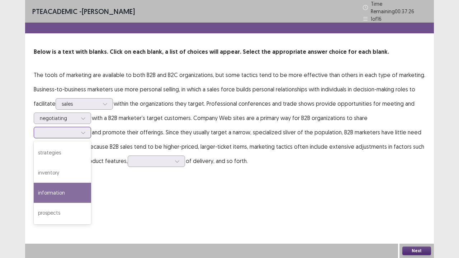
click at [91, 183] on div "information" at bounding box center [62, 193] width 57 height 20
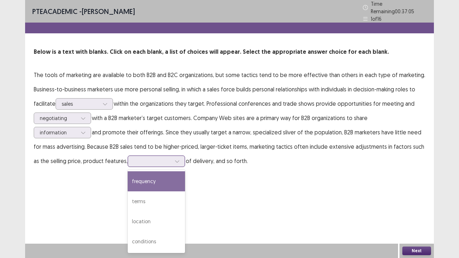
click at [174, 159] on icon at bounding box center [176, 161] width 5 height 5
click at [128, 178] on div "frequency" at bounding box center [156, 181] width 57 height 20
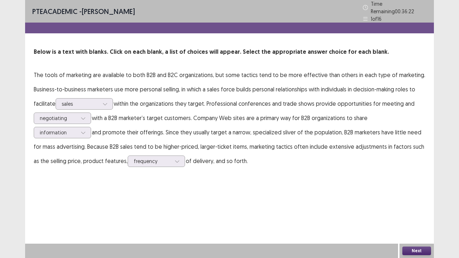
click at [411, 197] on button "Next" at bounding box center [416, 250] width 29 height 9
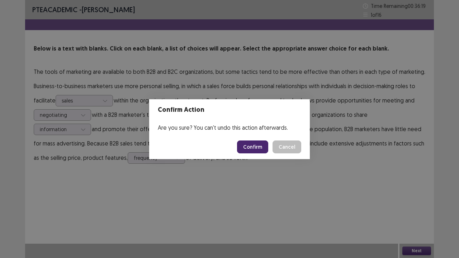
click at [207, 197] on div "Confirm Action Are you sure? You can't undo this action afterwards. Confirm Can…" at bounding box center [229, 129] width 459 height 258
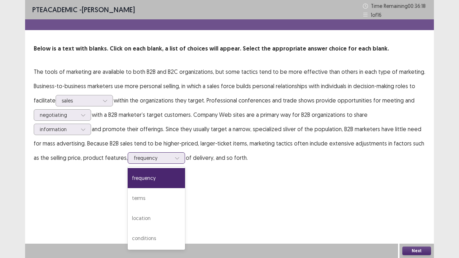
click at [172, 161] on div at bounding box center [177, 158] width 11 height 11
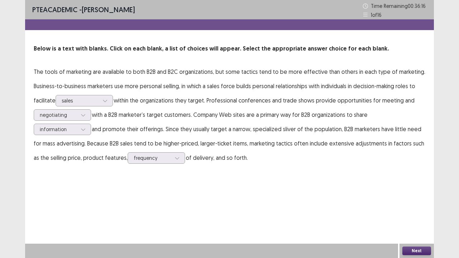
click at [242, 197] on div "PTE academic - Shan Kyle Ladringan Time Remaining 00 : 36 : 16 1 of 16 Below is…" at bounding box center [229, 129] width 408 height 258
click at [421, 197] on button "Next" at bounding box center [416, 250] width 29 height 9
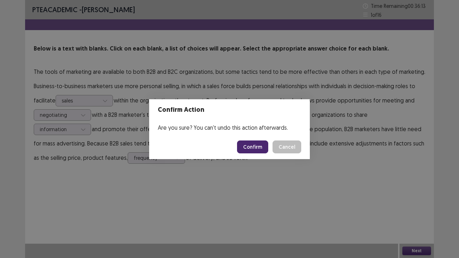
click at [260, 144] on button "Confirm" at bounding box center [252, 146] width 31 height 13
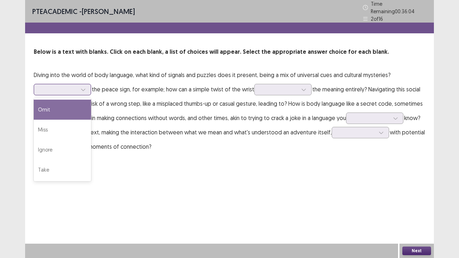
click at [83, 87] on icon at bounding box center [83, 89] width 5 height 5
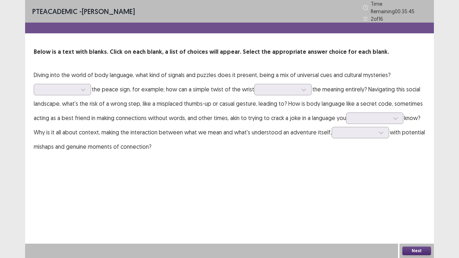
click at [214, 144] on p "Diving into the world of body language, what kind of signals and puzzles does i…" at bounding box center [229, 111] width 391 height 86
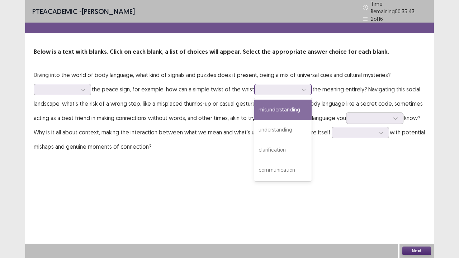
click at [307, 86] on div at bounding box center [303, 89] width 11 height 11
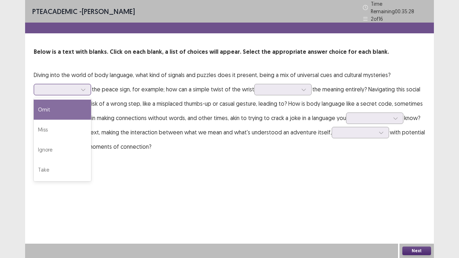
click at [85, 87] on icon at bounding box center [83, 89] width 5 height 5
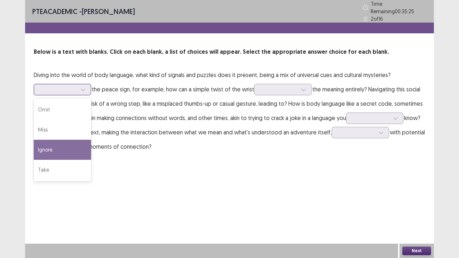
click at [61, 140] on div "Ignore" at bounding box center [62, 150] width 57 height 20
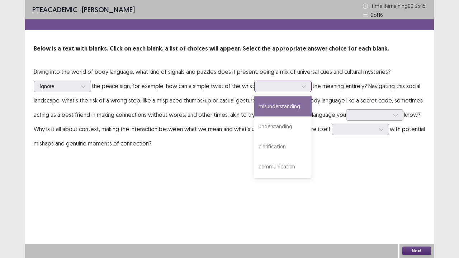
click at [303, 87] on icon at bounding box center [303, 86] width 5 height 5
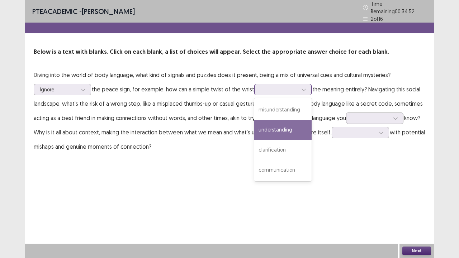
click at [289, 133] on div "understanding" at bounding box center [282, 130] width 57 height 20
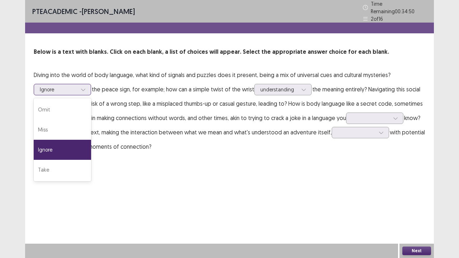
click at [87, 85] on div at bounding box center [83, 89] width 11 height 11
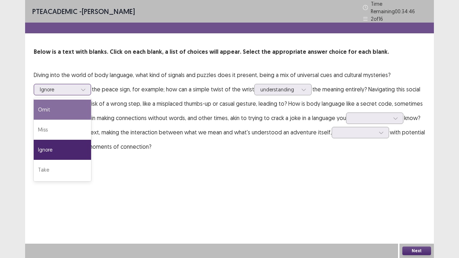
click at [75, 110] on div "Omit" at bounding box center [62, 110] width 57 height 20
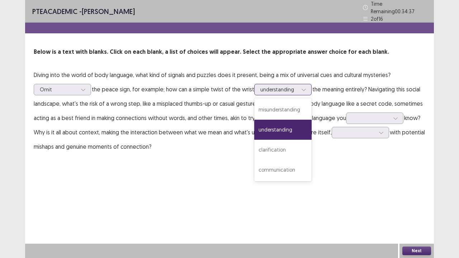
click at [304, 87] on icon at bounding box center [303, 89] width 5 height 5
click at [287, 163] on div "communication" at bounding box center [282, 170] width 57 height 20
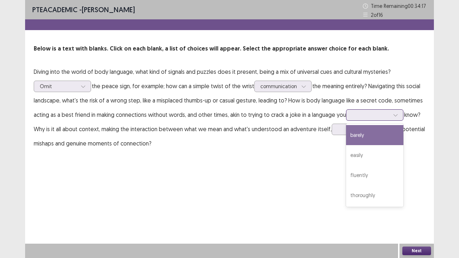
click at [391, 115] on div at bounding box center [395, 115] width 11 height 11
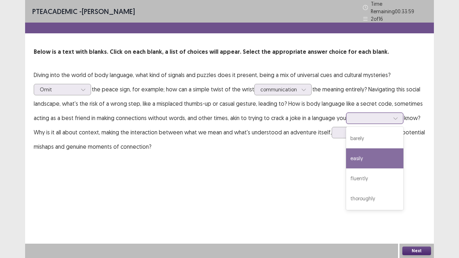
click at [366, 148] on div "easily" at bounding box center [374, 158] width 57 height 20
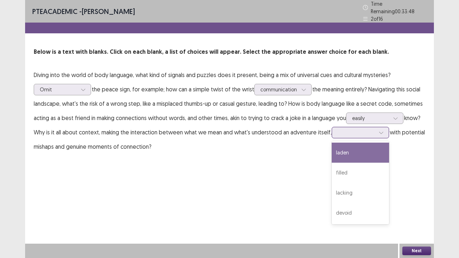
click at [363, 129] on div at bounding box center [356, 132] width 37 height 7
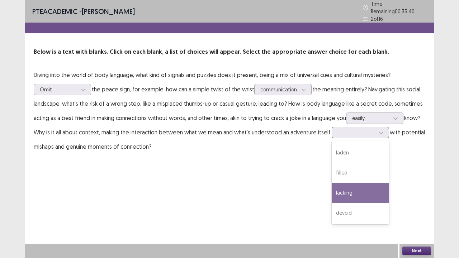
click at [346, 183] on div "lacking" at bounding box center [359, 193] width 57 height 20
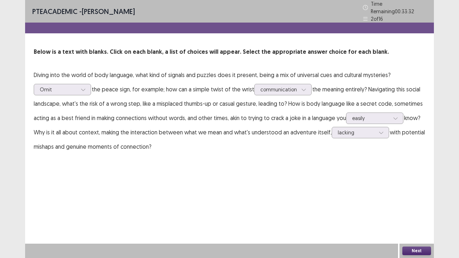
click at [414, 197] on button "Next" at bounding box center [416, 250] width 29 height 9
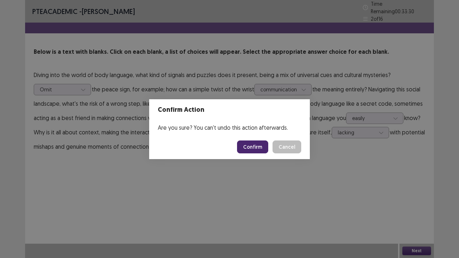
click at [262, 148] on button "Confirm" at bounding box center [252, 146] width 31 height 13
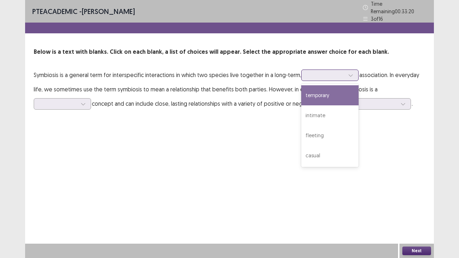
click at [350, 75] on icon at bounding box center [350, 76] width 4 height 2
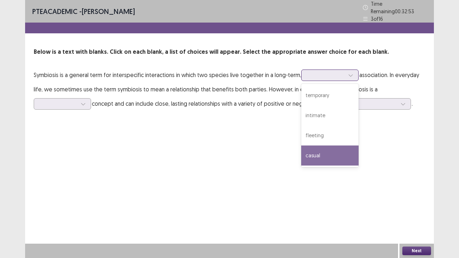
click at [311, 149] on div "casual" at bounding box center [329, 155] width 57 height 20
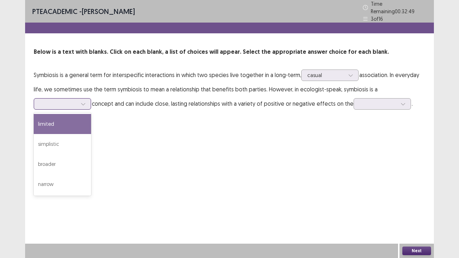
click at [87, 99] on div at bounding box center [83, 104] width 11 height 11
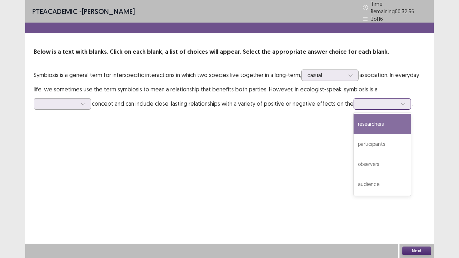
click at [368, 101] on div at bounding box center [377, 103] width 37 height 7
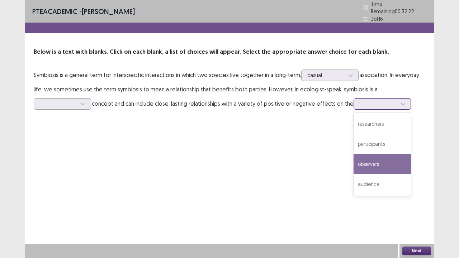
click at [378, 161] on div "observers" at bounding box center [381, 164] width 57 height 20
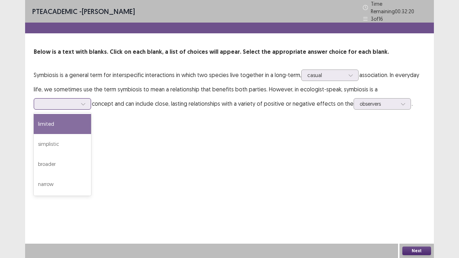
click at [87, 99] on div at bounding box center [83, 104] width 11 height 11
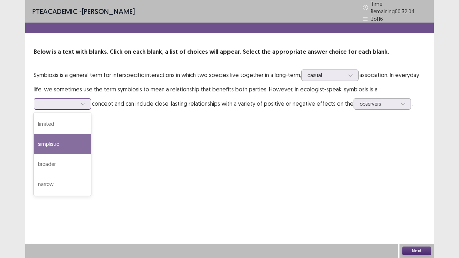
click at [67, 142] on div "simplistic" at bounding box center [62, 144] width 57 height 20
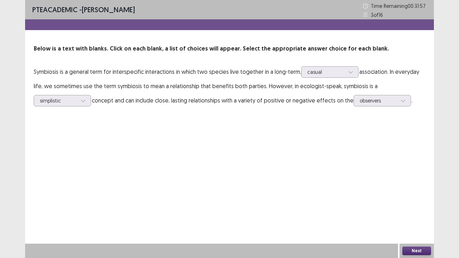
click at [411, 197] on button "Next" at bounding box center [416, 250] width 29 height 9
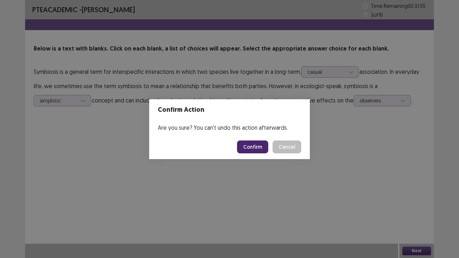
click at [263, 149] on button "Confirm" at bounding box center [252, 146] width 31 height 13
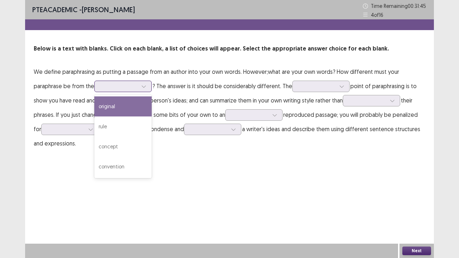
click at [138, 86] on div at bounding box center [118, 86] width 37 height 7
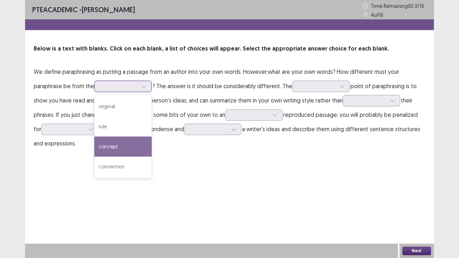
click at [124, 141] on div "concept" at bounding box center [122, 147] width 57 height 20
click at [147, 84] on div at bounding box center [143, 86] width 11 height 11
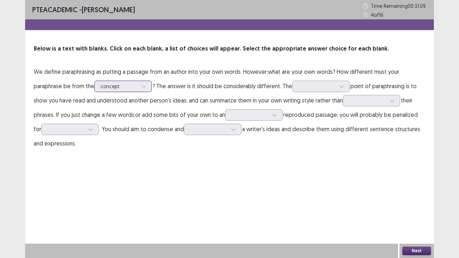
click at [147, 84] on div at bounding box center [143, 86] width 11 height 11
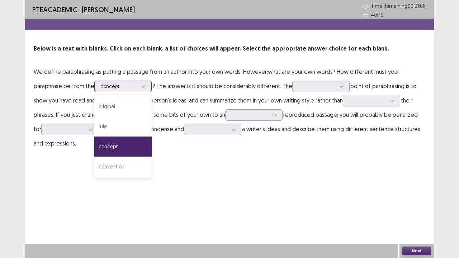
click at [140, 84] on div at bounding box center [143, 86] width 11 height 11
click at [133, 104] on div "original" at bounding box center [122, 106] width 57 height 20
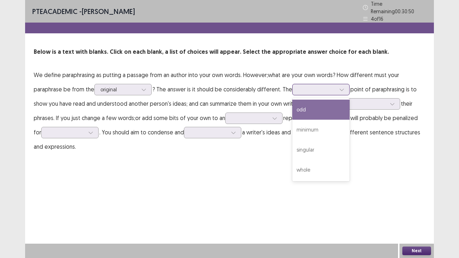
click at [334, 86] on div at bounding box center [316, 89] width 37 height 7
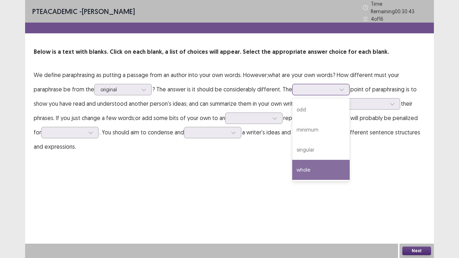
click at [313, 161] on div "whole" at bounding box center [320, 170] width 57 height 20
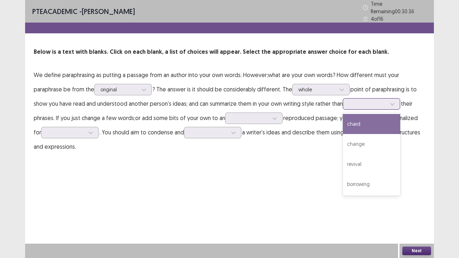
click at [386, 100] on div at bounding box center [367, 103] width 37 height 7
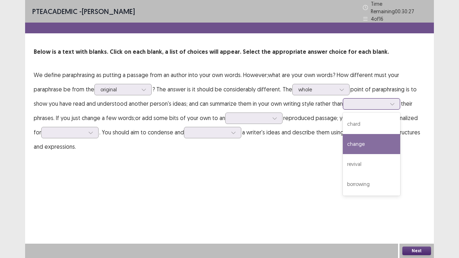
click at [360, 137] on div "change" at bounding box center [371, 144] width 57 height 20
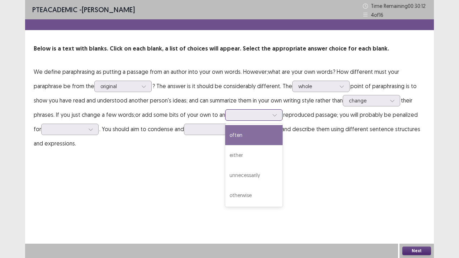
click at [272, 114] on icon at bounding box center [274, 115] width 5 height 5
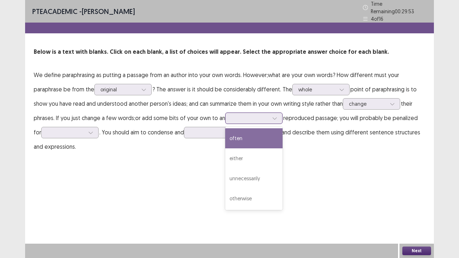
click at [257, 133] on div "often" at bounding box center [253, 138] width 57 height 20
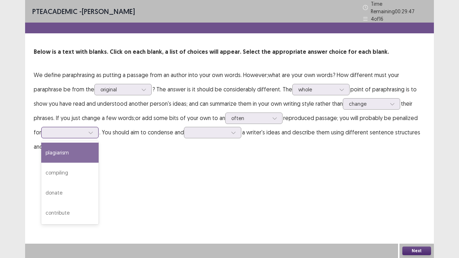
click at [95, 129] on div at bounding box center [90, 132] width 11 height 11
click at [84, 143] on div "plagiarism" at bounding box center [69, 153] width 57 height 20
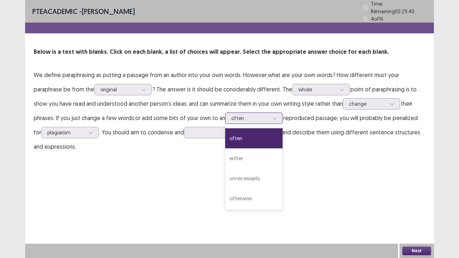
click at [261, 115] on div at bounding box center [249, 118] width 37 height 7
click at [239, 173] on div "unnecessarily" at bounding box center [253, 178] width 57 height 20
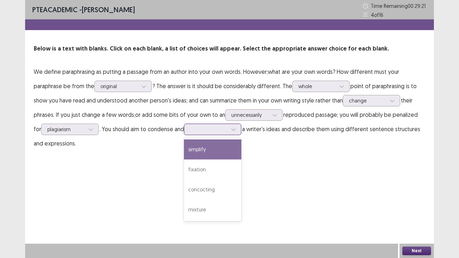
click at [233, 129] on div at bounding box center [233, 129] width 11 height 11
click at [221, 146] on div "simplify" at bounding box center [212, 149] width 57 height 20
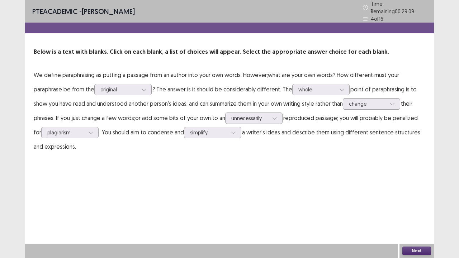
click at [409, 197] on button "Next" at bounding box center [416, 250] width 29 height 9
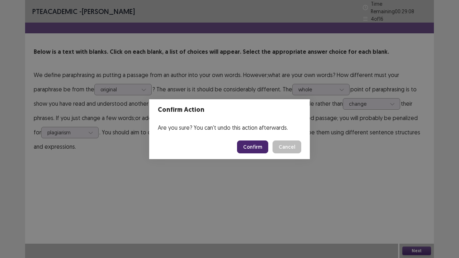
click at [255, 149] on button "Confirm" at bounding box center [252, 146] width 31 height 13
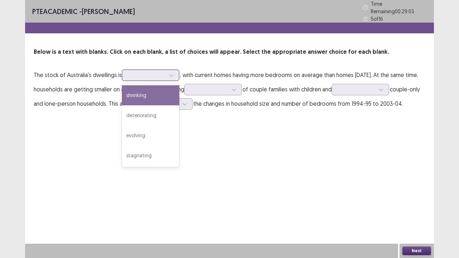
click at [167, 73] on div at bounding box center [171, 75] width 11 height 11
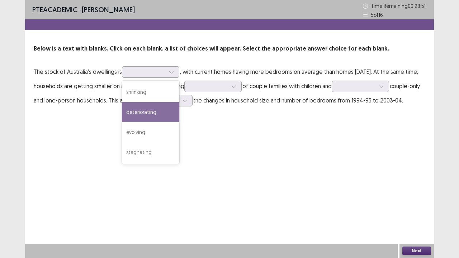
click at [111, 107] on p "The stock of Australia's dwellings is 4 results available. Use Up and Down to c…" at bounding box center [229, 85] width 391 height 43
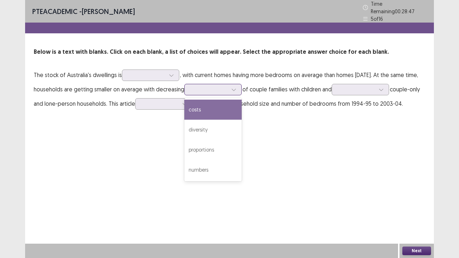
click at [239, 84] on div at bounding box center [233, 89] width 11 height 11
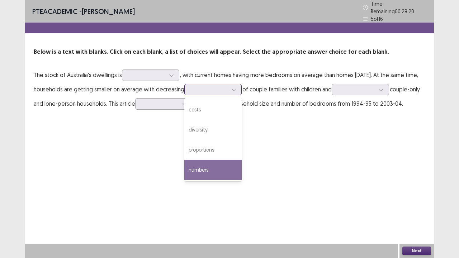
click at [217, 160] on div "numbers" at bounding box center [212, 170] width 57 height 20
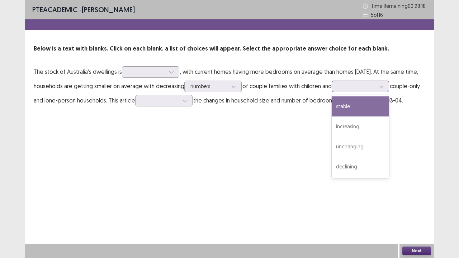
click at [370, 87] on div at bounding box center [356, 86] width 37 height 7
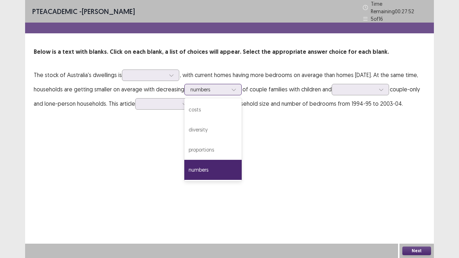
click at [236, 87] on icon at bounding box center [233, 89] width 5 height 5
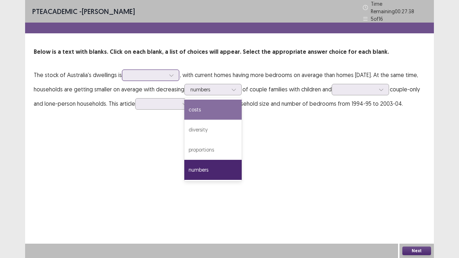
click at [163, 72] on div at bounding box center [146, 75] width 37 height 7
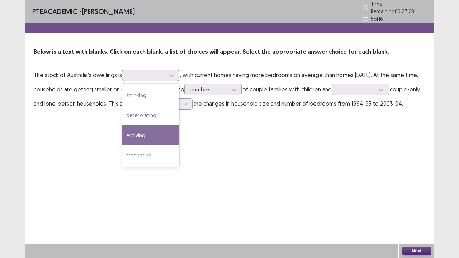
click at [144, 127] on div "evolving" at bounding box center [150, 135] width 57 height 20
click at [168, 72] on div at bounding box center [171, 75] width 11 height 11
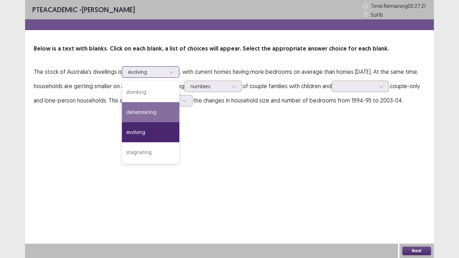
click at [159, 109] on div "deteriorating" at bounding box center [150, 112] width 57 height 20
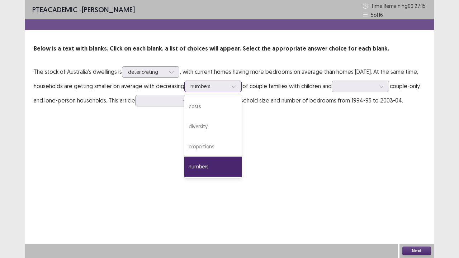
click at [228, 85] on div at bounding box center [208, 86] width 37 height 7
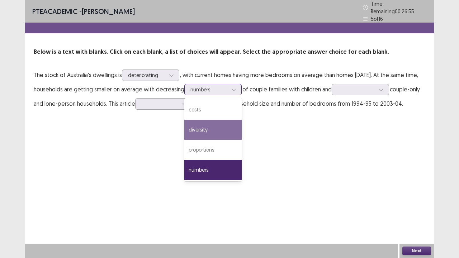
click at [227, 126] on div "diversity" at bounding box center [212, 130] width 57 height 20
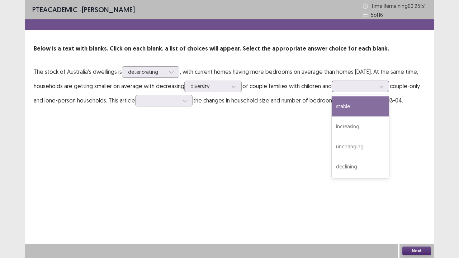
click at [375, 87] on div at bounding box center [356, 86] width 37 height 7
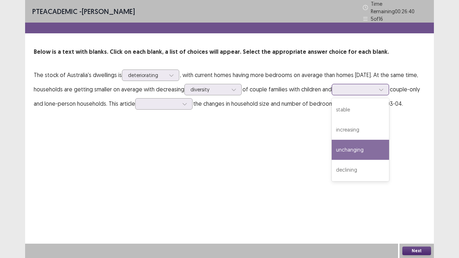
click at [367, 140] on div "unchanging" at bounding box center [359, 150] width 57 height 20
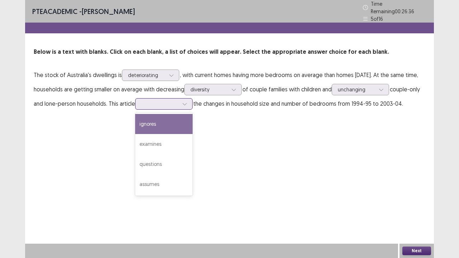
click at [190, 101] on div at bounding box center [184, 104] width 11 height 11
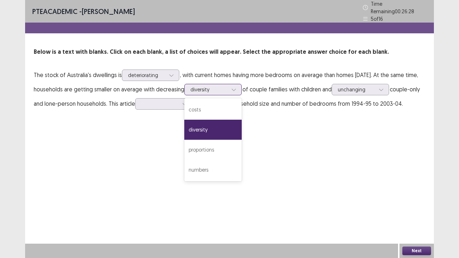
click at [239, 84] on div at bounding box center [233, 89] width 11 height 11
click at [241, 162] on div "numbers" at bounding box center [212, 170] width 57 height 20
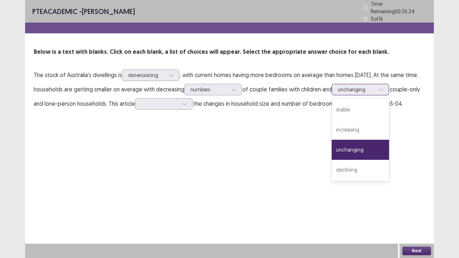
click at [375, 84] on div "unchanging" at bounding box center [356, 89] width 39 height 11
click at [369, 166] on div "declining" at bounding box center [359, 170] width 57 height 20
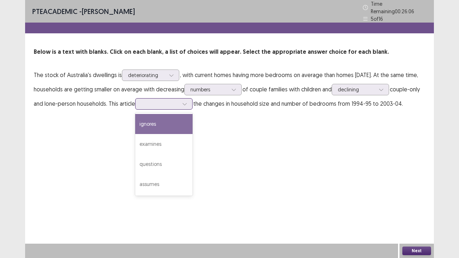
click at [187, 102] on icon at bounding box center [184, 103] width 5 height 5
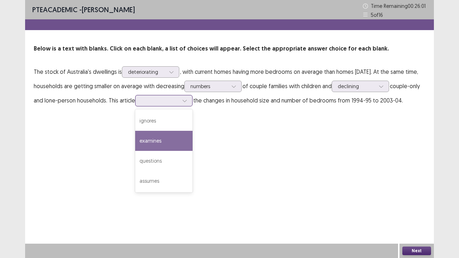
click at [192, 133] on div "examines" at bounding box center [163, 141] width 57 height 20
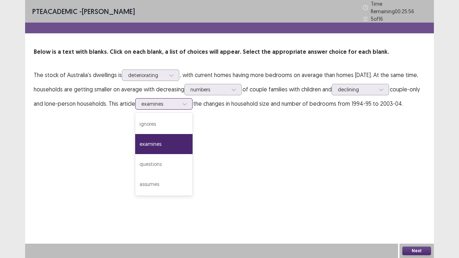
click at [179, 103] on div "examines" at bounding box center [159, 104] width 39 height 11
click at [192, 174] on div "assumes" at bounding box center [163, 184] width 57 height 20
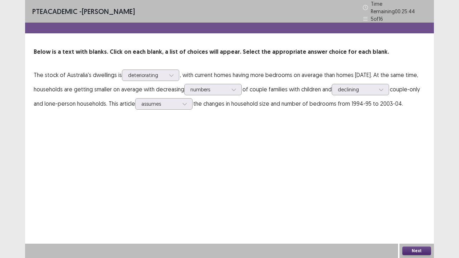
click at [414, 197] on button "Next" at bounding box center [416, 250] width 29 height 9
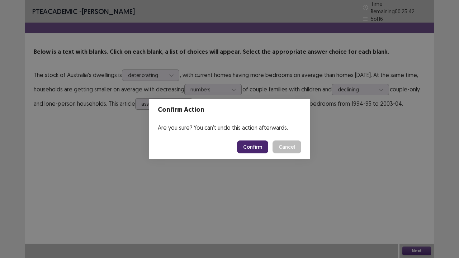
click at [264, 147] on button "Confirm" at bounding box center [252, 146] width 31 height 13
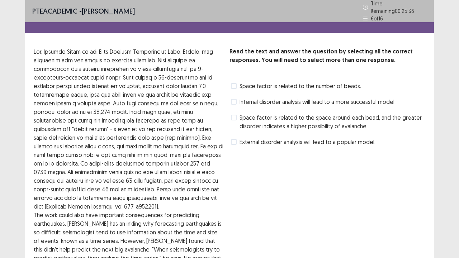
scroll to position [0, 0]
click at [237, 114] on label "Space factor is related to the space around each bead, and the greater disorder…" at bounding box center [328, 122] width 194 height 17
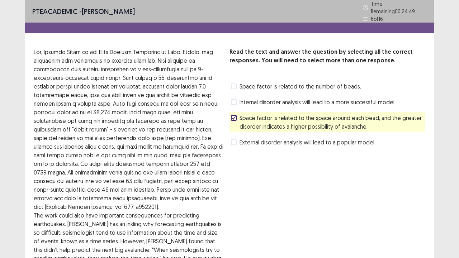
click at [236, 82] on label "Space factor is related to the number of beads." at bounding box center [296, 86] width 130 height 9
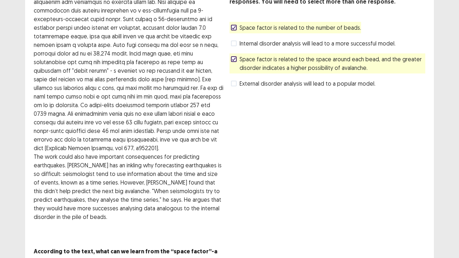
scroll to position [94, 0]
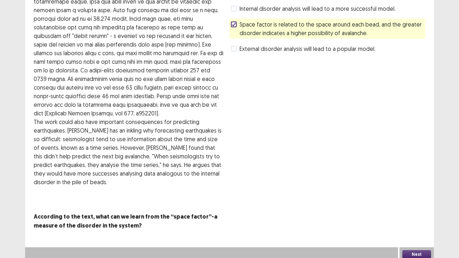
click at [419, 197] on button "Next" at bounding box center [416, 254] width 29 height 9
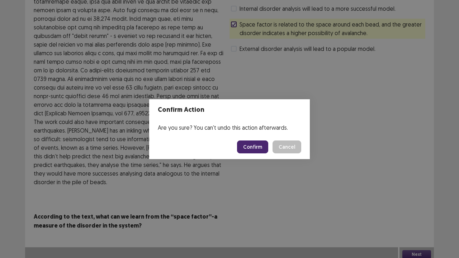
click at [259, 152] on button "Confirm" at bounding box center [252, 146] width 31 height 13
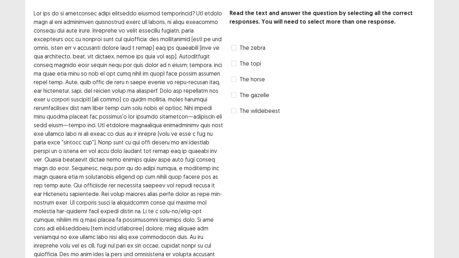
scroll to position [0, 0]
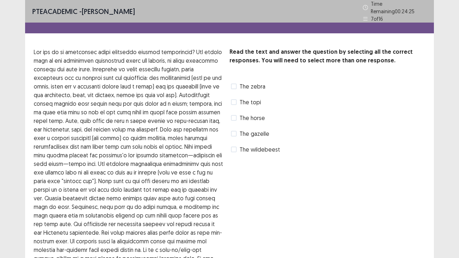
click at [237, 82] on label "The zebra" at bounding box center [248, 86] width 34 height 9
click at [235, 115] on span at bounding box center [234, 118] width 6 height 6
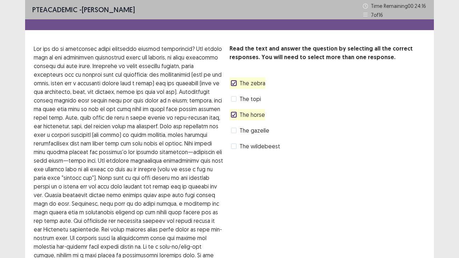
click at [233, 99] on span at bounding box center [234, 99] width 6 height 6
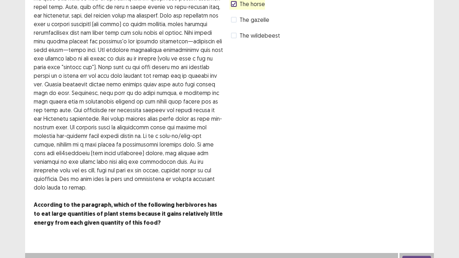
scroll to position [120, 0]
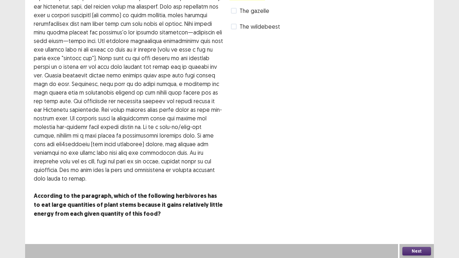
click at [415, 197] on button "Next" at bounding box center [416, 251] width 29 height 9
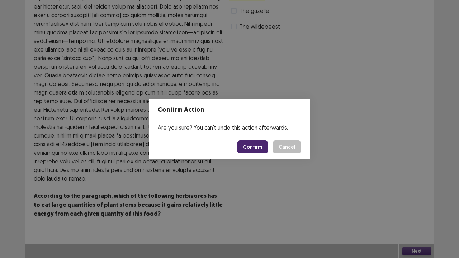
click at [257, 148] on button "Confirm" at bounding box center [252, 146] width 31 height 13
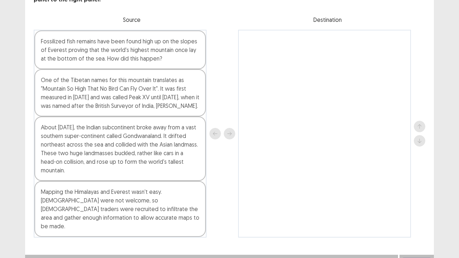
scroll to position [59, 0]
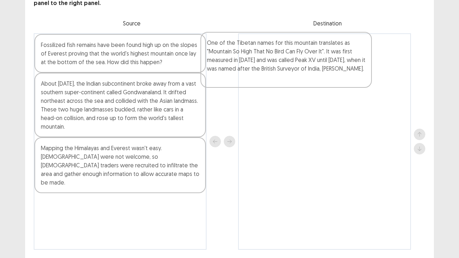
drag, startPoint x: 134, startPoint y: 113, endPoint x: 307, endPoint y: 75, distance: 176.7
click at [307, 75] on div "Fossilized fish remains have been found high up on the slopes of Everest provin…" at bounding box center [229, 141] width 391 height 216
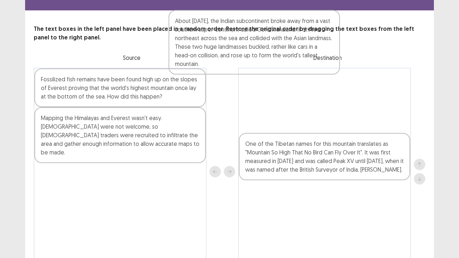
scroll to position [6, 0]
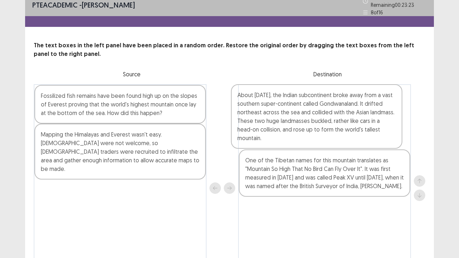
drag, startPoint x: 99, startPoint y: 120, endPoint x: 297, endPoint y: 133, distance: 198.9
click at [297, 133] on div "Fossilized fish remains have been found high up on the slopes of Everest provin…" at bounding box center [229, 188] width 391 height 208
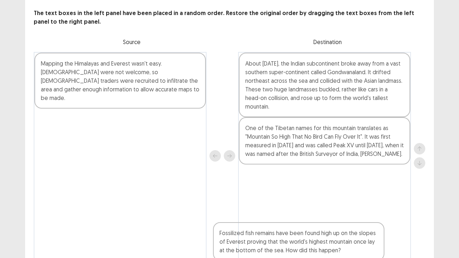
scroll to position [69, 0]
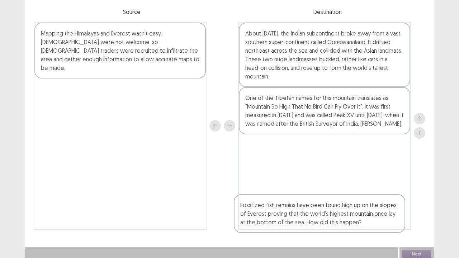
drag, startPoint x: 136, startPoint y: 102, endPoint x: 331, endPoint y: 218, distance: 227.0
click at [341, 197] on div "Fossilized fish remains have been found high up on the slopes of Everest provin…" at bounding box center [229, 126] width 391 height 208
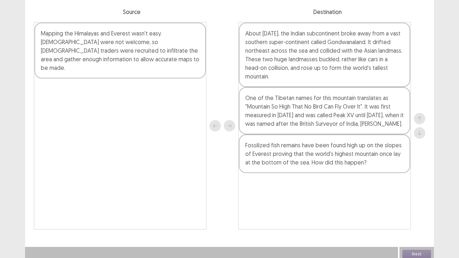
scroll to position [68, 0]
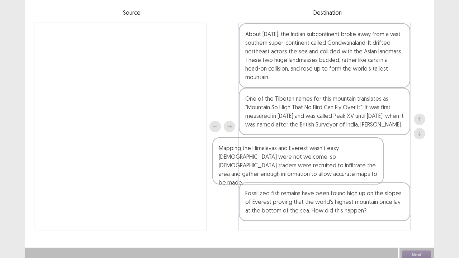
drag, startPoint x: 161, startPoint y: 51, endPoint x: 344, endPoint y: 178, distance: 222.7
click at [343, 176] on div "Mapping the Himalayas and Everest wasn't easy. Foreigners were not welcome, so …" at bounding box center [229, 127] width 391 height 208
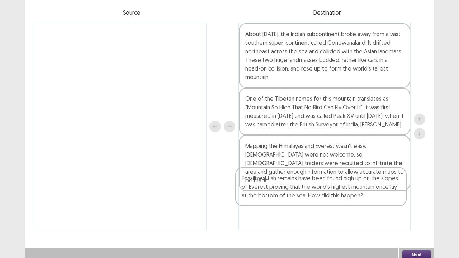
scroll to position [69, 0]
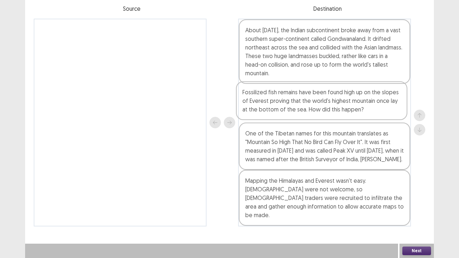
drag, startPoint x: 347, startPoint y: 215, endPoint x: 343, endPoint y: 107, distance: 107.9
click at [343, 107] on div "About 200 million years ago, the Indian subcontinent broke away from a vast sou…" at bounding box center [324, 123] width 173 height 208
click at [422, 197] on button "Next" at bounding box center [416, 250] width 29 height 9
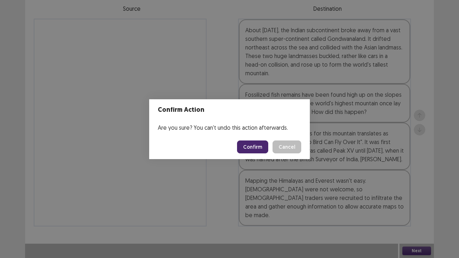
click at [251, 149] on button "Confirm" at bounding box center [252, 146] width 31 height 13
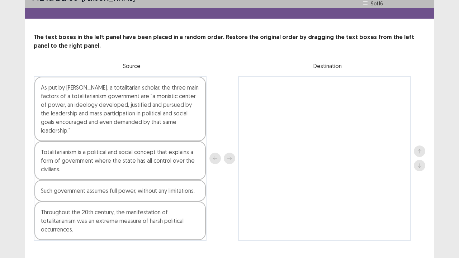
scroll to position [17, 0]
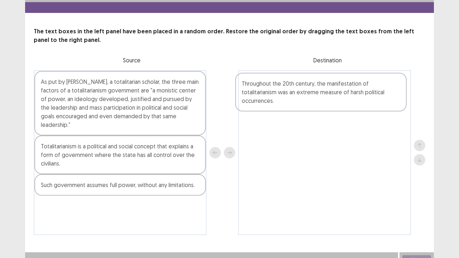
drag, startPoint x: 154, startPoint y: 209, endPoint x: 357, endPoint y: 94, distance: 233.5
click at [357, 94] on div "As put by Juan Linz, a totalitarian scholar, the three main factors of a totali…" at bounding box center [229, 152] width 391 height 165
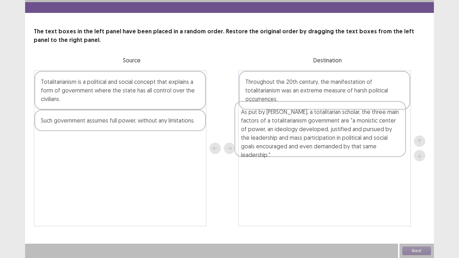
drag, startPoint x: 162, startPoint y: 110, endPoint x: 366, endPoint y: 142, distance: 206.7
click at [365, 142] on div "As put by Juan Linz, a totalitarian scholar, the three main factors of a totali…" at bounding box center [229, 148] width 391 height 156
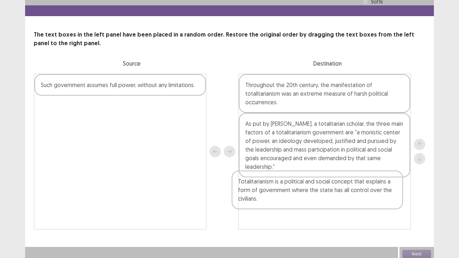
drag, startPoint x: 106, startPoint y: 95, endPoint x: 308, endPoint y: 194, distance: 225.6
click at [308, 194] on div "Totalitarianism is a political and social concept that explains a form of gover…" at bounding box center [229, 151] width 391 height 156
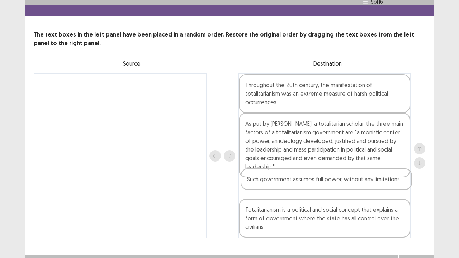
drag, startPoint x: 158, startPoint y: 80, endPoint x: 366, endPoint y: 177, distance: 230.0
click at [366, 177] on div "Such government assumes full power, without any limitations. Throughout the 20t…" at bounding box center [229, 155] width 391 height 165
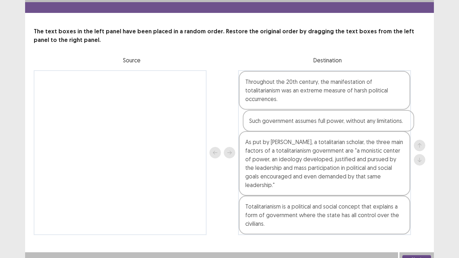
drag, startPoint x: 296, startPoint y: 175, endPoint x: 298, endPoint y: 120, distance: 55.6
click at [298, 120] on div "Throughout the 20th century, the manifestation of totalitarianism was an extrem…" at bounding box center [324, 152] width 173 height 165
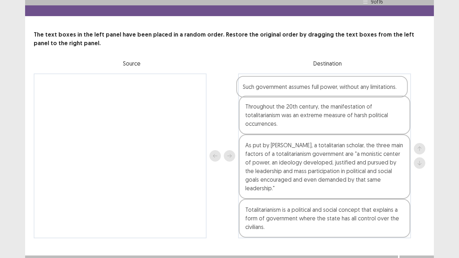
drag, startPoint x: 306, startPoint y: 124, endPoint x: 303, endPoint y: 88, distance: 35.9
click at [303, 88] on div "Throughout the 20th century, the manifestation of totalitarianism was an extrem…" at bounding box center [324, 155] width 173 height 165
click at [415, 197] on button "Next" at bounding box center [416, 262] width 29 height 9
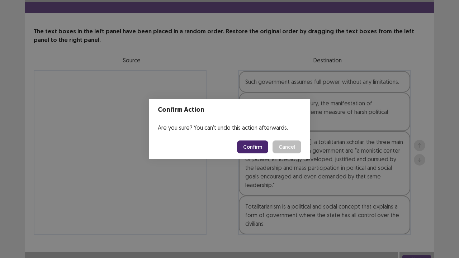
click at [259, 147] on button "Confirm" at bounding box center [252, 146] width 31 height 13
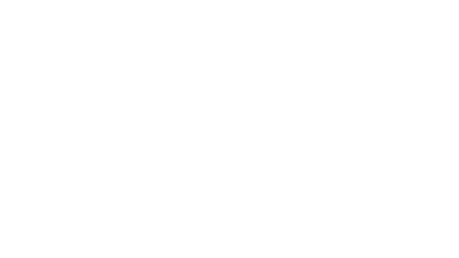
scroll to position [0, 0]
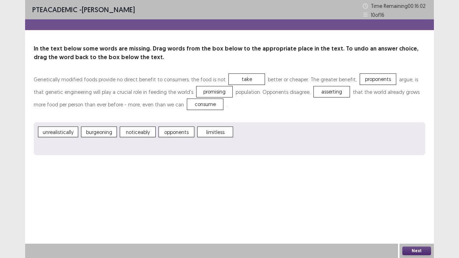
click at [420, 197] on button "Next" at bounding box center [416, 250] width 29 height 9
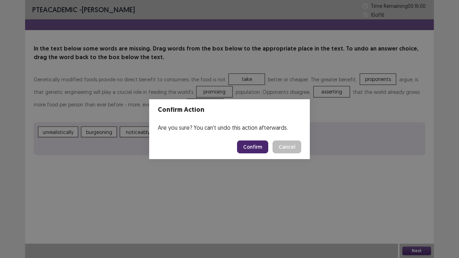
click at [259, 145] on button "Confirm" at bounding box center [252, 146] width 31 height 13
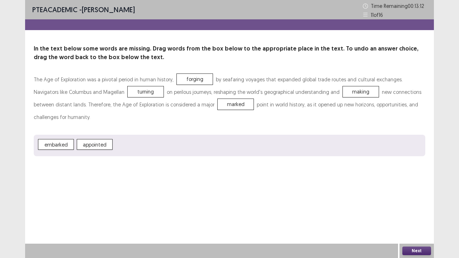
click at [417, 197] on button "Next" at bounding box center [416, 250] width 29 height 9
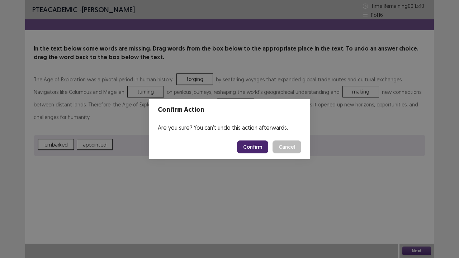
click at [254, 150] on button "Confirm" at bounding box center [252, 146] width 31 height 13
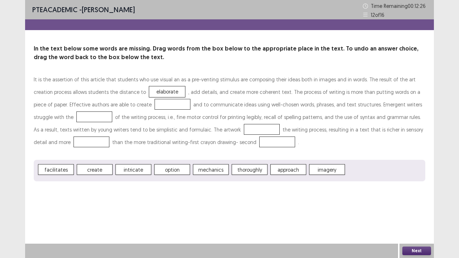
drag, startPoint x: 230, startPoint y: 136, endPoint x: 234, endPoint y: 128, distance: 9.3
click at [234, 128] on p "It is the assertion of this article that students who use visual an as a pre-ve…" at bounding box center [229, 110] width 391 height 75
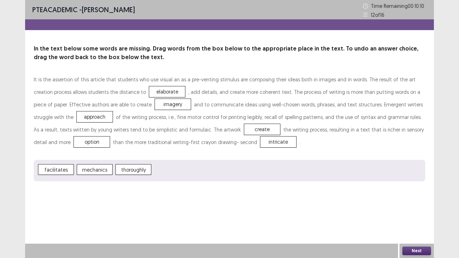
click at [417, 197] on button "Next" at bounding box center [416, 250] width 29 height 9
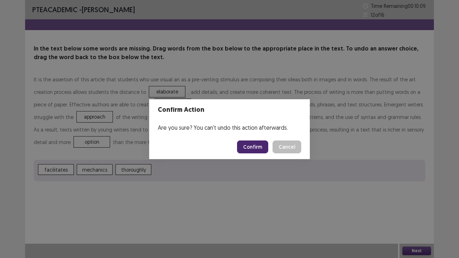
click at [256, 148] on button "Confirm" at bounding box center [252, 146] width 31 height 13
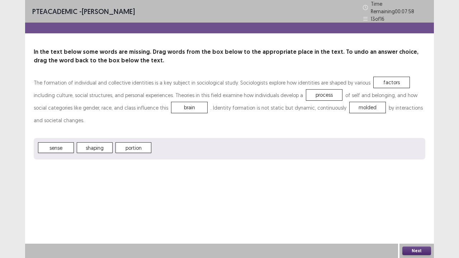
click at [411, 197] on button "Next" at bounding box center [416, 250] width 29 height 9
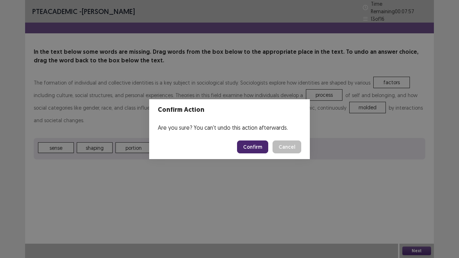
click at [252, 144] on button "Confirm" at bounding box center [252, 146] width 31 height 13
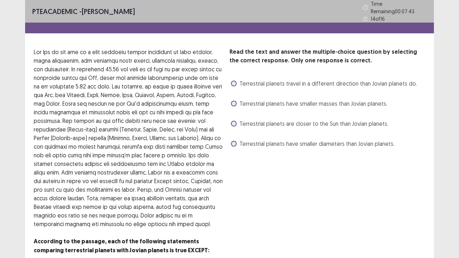
click at [233, 142] on span at bounding box center [234, 144] width 6 height 6
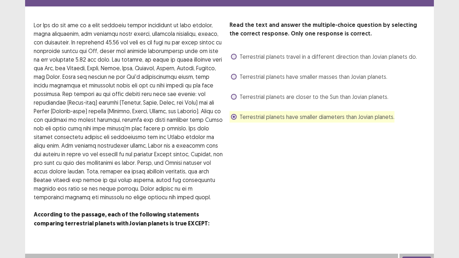
scroll to position [33, 0]
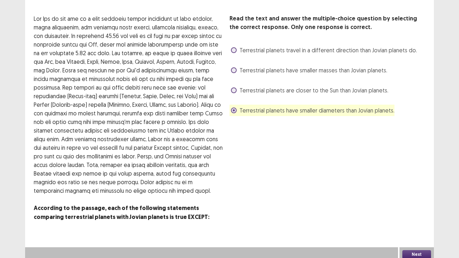
click at [237, 86] on label "Terrestrial planets are closer to the Sun than Jovian planets." at bounding box center [309, 90] width 157 height 9
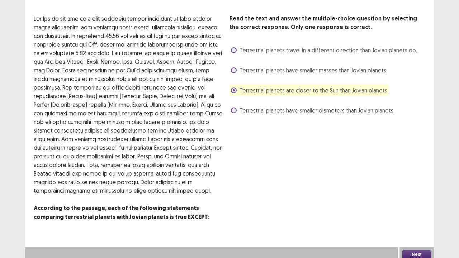
click at [420, 197] on button "Next" at bounding box center [416, 254] width 29 height 9
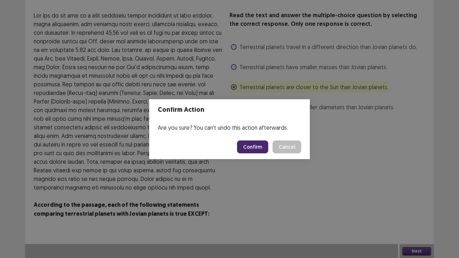
click at [268, 145] on button "Confirm" at bounding box center [252, 146] width 31 height 13
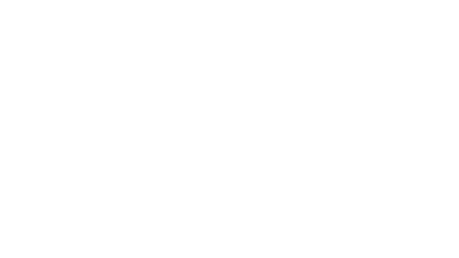
scroll to position [0, 0]
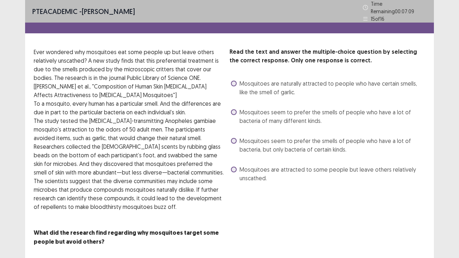
click at [238, 165] on label "Mosquitoes are attracted to some people but leave others relatively unscathed." at bounding box center [328, 173] width 194 height 17
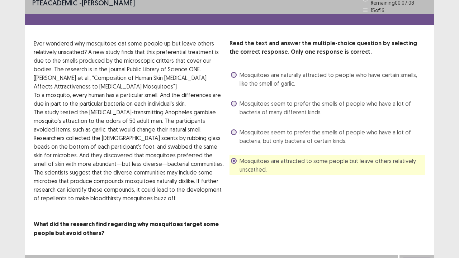
scroll to position [16, 0]
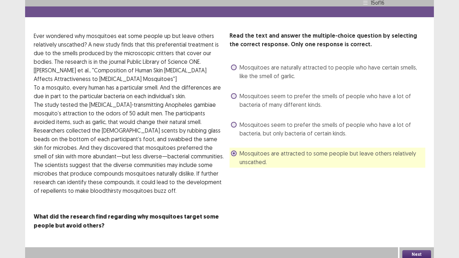
click at [422, 197] on button "Next" at bounding box center [416, 254] width 29 height 9
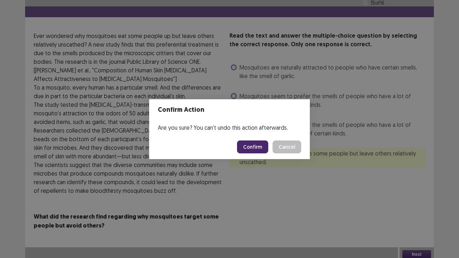
click at [252, 148] on button "Confirm" at bounding box center [252, 146] width 31 height 13
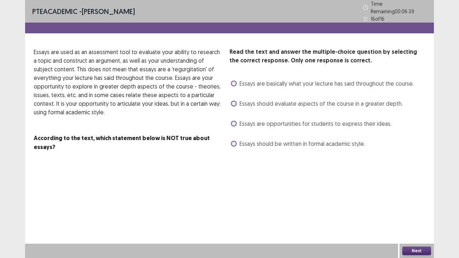
click at [238, 80] on label "Essays are basically what your lecture has said throughout the course." at bounding box center [322, 83] width 183 height 9
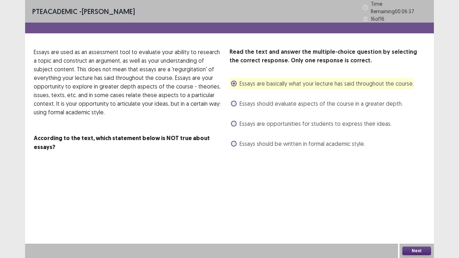
click at [417, 197] on button "Next" at bounding box center [416, 250] width 29 height 9
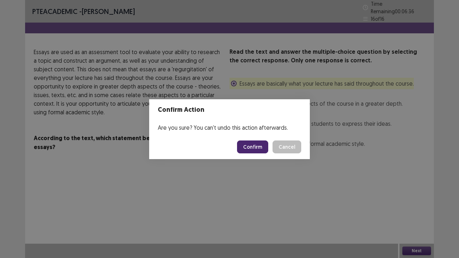
drag, startPoint x: 253, startPoint y: 145, endPoint x: 258, endPoint y: 143, distance: 5.5
click at [254, 145] on button "Confirm" at bounding box center [252, 146] width 31 height 13
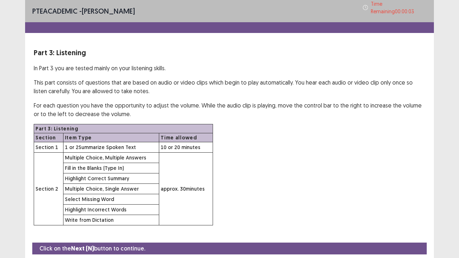
scroll to position [21, 0]
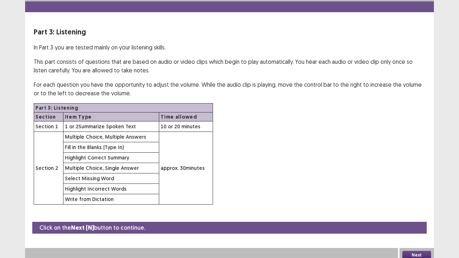
click at [424, 197] on button "Next" at bounding box center [416, 255] width 29 height 9
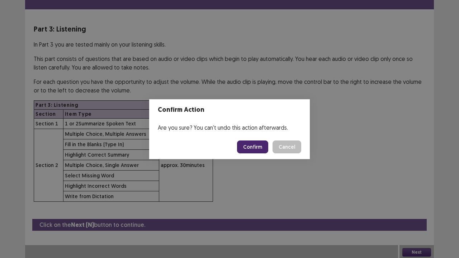
click at [253, 147] on button "Confirm" at bounding box center [252, 146] width 31 height 13
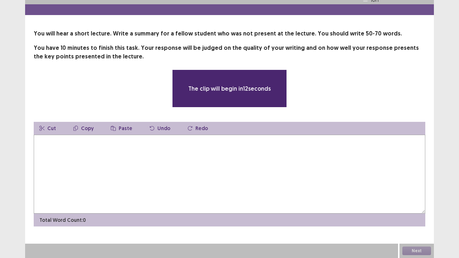
scroll to position [15, 0]
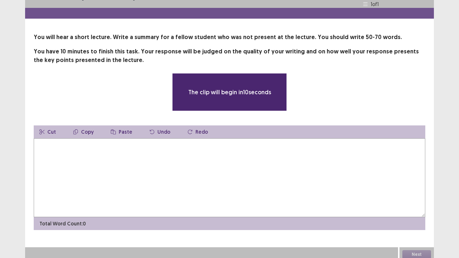
drag, startPoint x: 458, startPoint y: 183, endPoint x: 458, endPoint y: 14, distance: 169.5
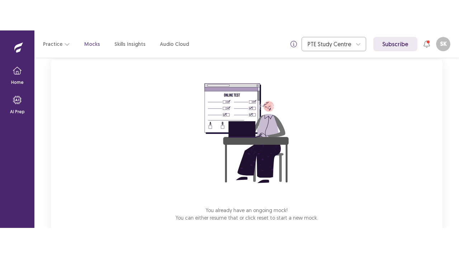
scroll to position [85, 0]
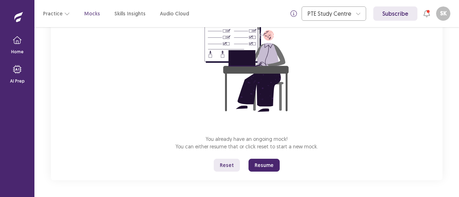
click at [260, 172] on div "You already have an ongoing mock! You can either resume that or click reset to …" at bounding box center [246, 84] width 391 height 191
click at [270, 163] on button "Resume" at bounding box center [263, 165] width 31 height 13
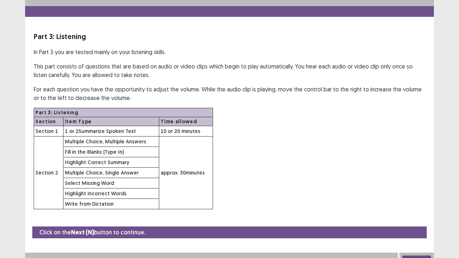
scroll to position [21, 0]
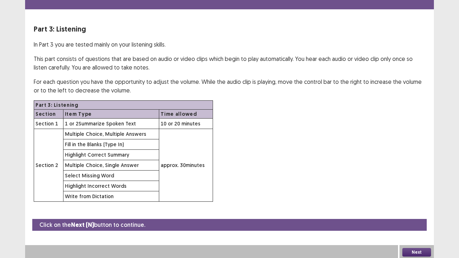
click at [411, 197] on div "Next" at bounding box center [416, 252] width 34 height 14
click at [417, 197] on button "Next" at bounding box center [416, 252] width 29 height 9
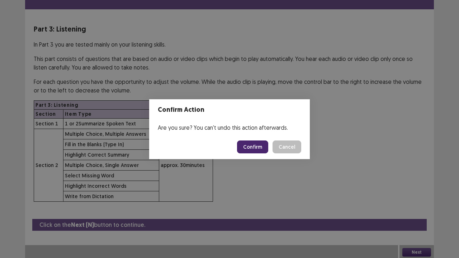
click at [255, 142] on button "Confirm" at bounding box center [252, 146] width 31 height 13
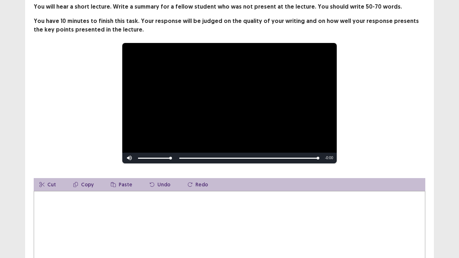
scroll to position [46, 0]
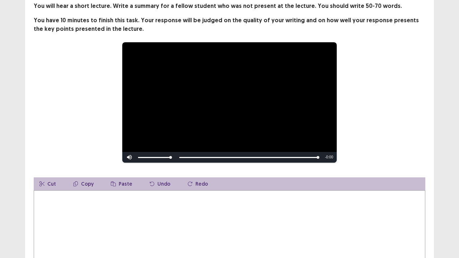
click at [177, 197] on textarea at bounding box center [229, 229] width 391 height 79
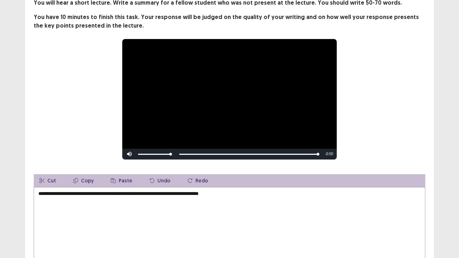
click at [197, 193] on textarea "**********" at bounding box center [229, 226] width 391 height 79
click at [200, 193] on textarea "**********" at bounding box center [229, 226] width 391 height 79
click at [229, 196] on textarea "**********" at bounding box center [229, 226] width 391 height 79
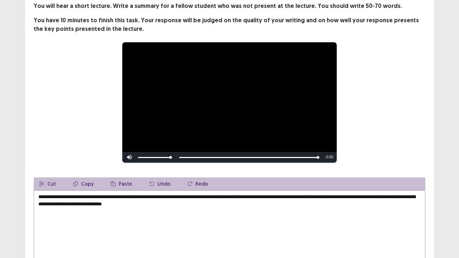
click at [164, 197] on textarea "**********" at bounding box center [229, 229] width 391 height 79
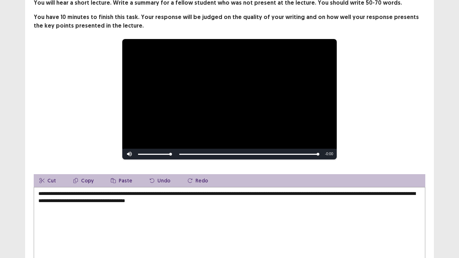
click at [220, 197] on textarea "**********" at bounding box center [229, 226] width 391 height 79
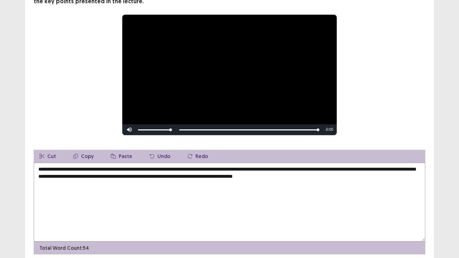
scroll to position [98, 0]
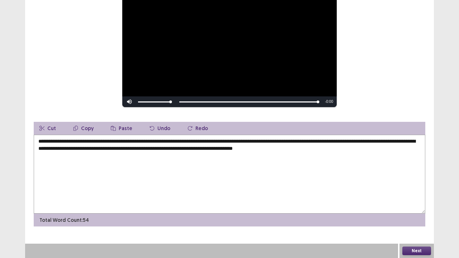
type textarea "**********"
click at [416, 197] on button "Next" at bounding box center [416, 250] width 29 height 9
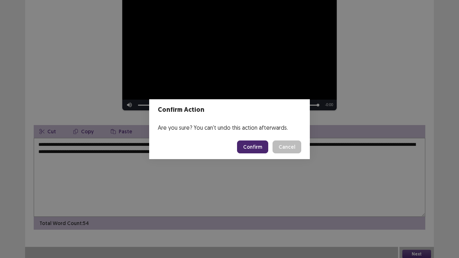
click at [255, 150] on button "Confirm" at bounding box center [252, 146] width 31 height 13
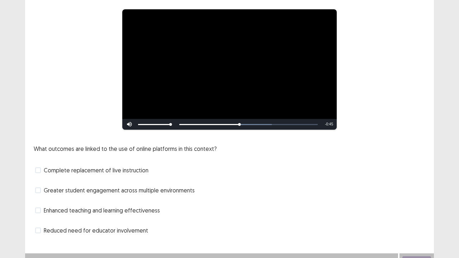
scroll to position [65, 0]
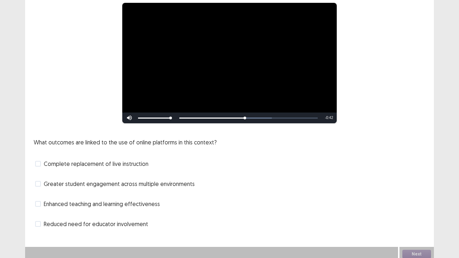
click at [42, 197] on label "Enhanced teaching and learning effectiveness" at bounding box center [97, 204] width 125 height 9
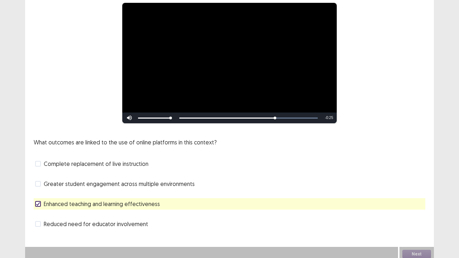
click at [39, 181] on span at bounding box center [38, 184] width 6 height 6
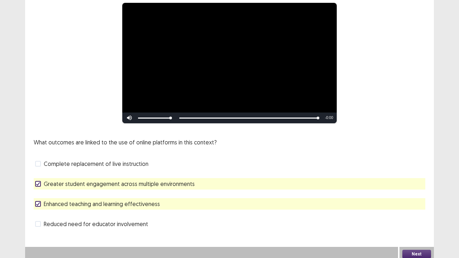
click at [412, 197] on button "Next" at bounding box center [416, 254] width 29 height 9
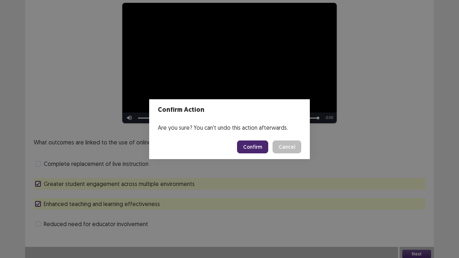
click at [262, 150] on button "Confirm" at bounding box center [252, 146] width 31 height 13
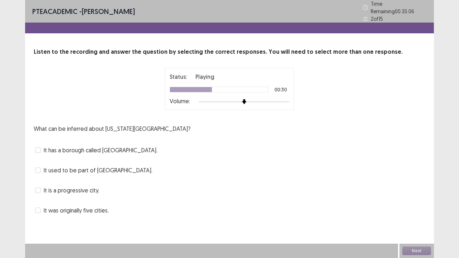
click at [39, 168] on span at bounding box center [38, 170] width 6 height 6
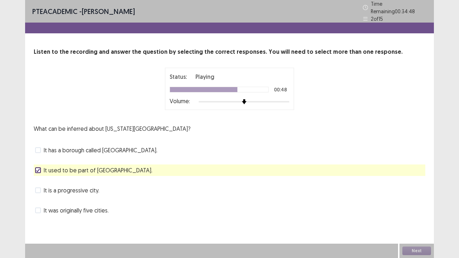
click at [44, 197] on label "It was originally five cities." at bounding box center [71, 210] width 73 height 9
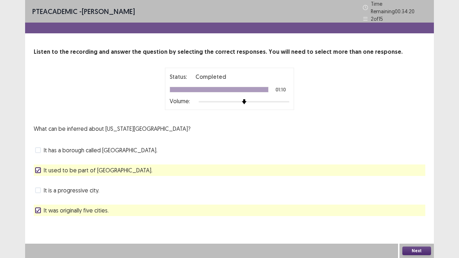
click at [41, 197] on label "It was originally five cities." at bounding box center [71, 210] width 73 height 9
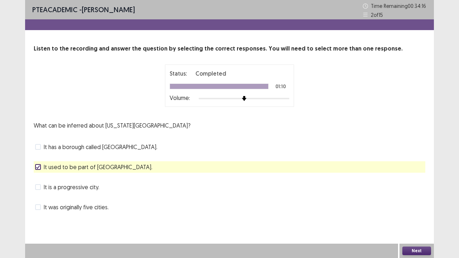
click at [41, 188] on label "It is a progressive city." at bounding box center [67, 187] width 64 height 9
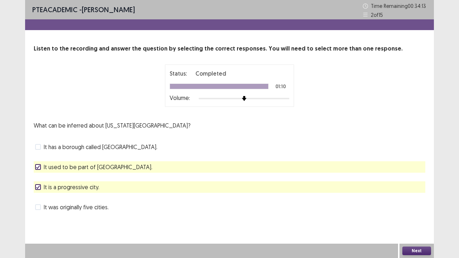
click at [41, 190] on label "It is a progressive city." at bounding box center [67, 187] width 64 height 9
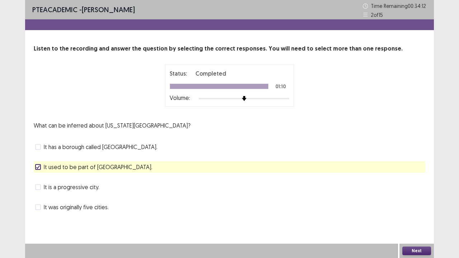
click at [38, 197] on label "It was originally five cities." at bounding box center [71, 207] width 73 height 9
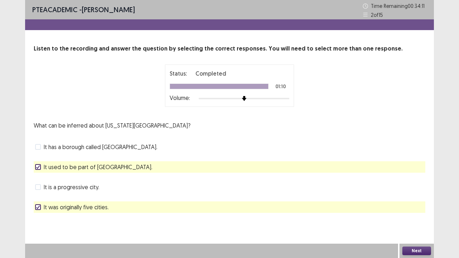
click at [416, 197] on button "Next" at bounding box center [416, 250] width 29 height 9
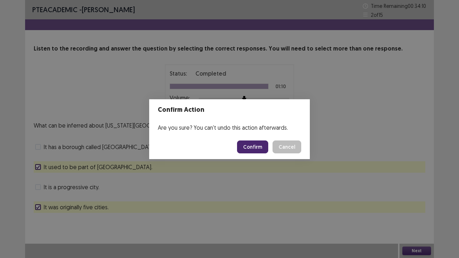
click at [247, 149] on button "Confirm" at bounding box center [252, 146] width 31 height 13
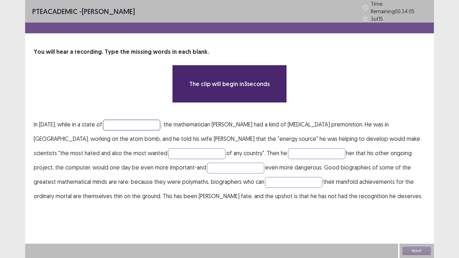
click at [131, 123] on input "text" at bounding box center [131, 125] width 57 height 11
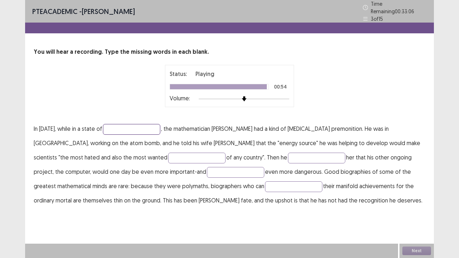
click at [149, 124] on input "text" at bounding box center [131, 129] width 57 height 11
type input "**********"
click at [168, 154] on input "text" at bounding box center [196, 158] width 57 height 11
type input "********"
click at [288, 153] on input "text" at bounding box center [316, 158] width 57 height 11
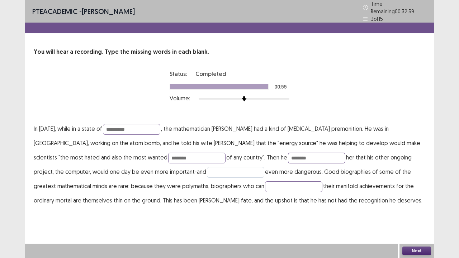
type input "********"
click at [207, 167] on input "text" at bounding box center [235, 172] width 57 height 11
type input "**********"
click at [265, 181] on input "text" at bounding box center [293, 186] width 57 height 11
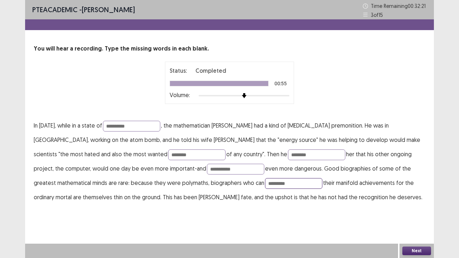
type input "*********"
click at [410, 197] on button "Next" at bounding box center [416, 250] width 29 height 9
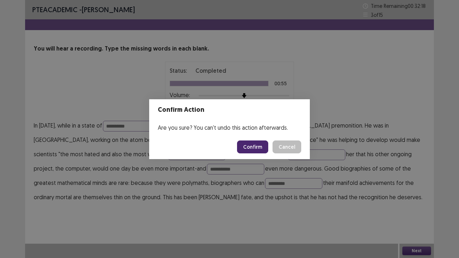
click at [257, 151] on button "Confirm" at bounding box center [252, 146] width 31 height 13
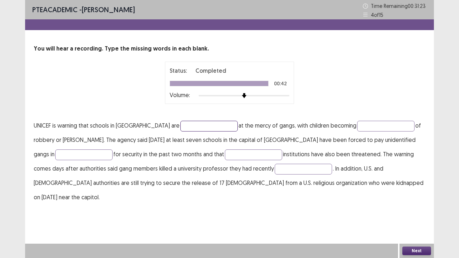
click at [181, 123] on input "text" at bounding box center [208, 126] width 57 height 11
type input "**********"
click at [357, 125] on input "text" at bounding box center [385, 126] width 57 height 11
type input "*******"
click at [83, 153] on input "text" at bounding box center [83, 154] width 57 height 11
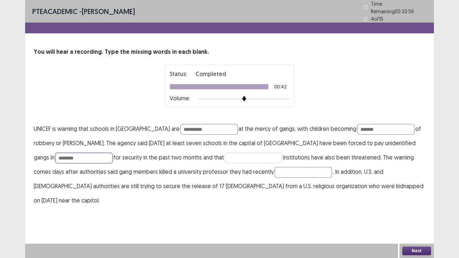
type input "********"
click at [225, 156] on input "text" at bounding box center [253, 158] width 57 height 11
type input "*****"
click at [284, 168] on input "text" at bounding box center [302, 172] width 57 height 11
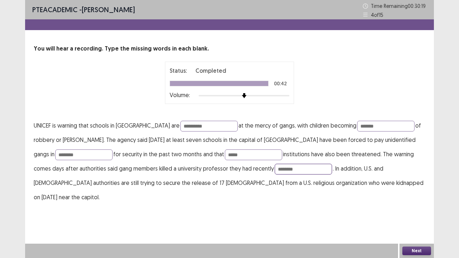
type input "********"
click at [417, 197] on button "Next" at bounding box center [416, 250] width 29 height 9
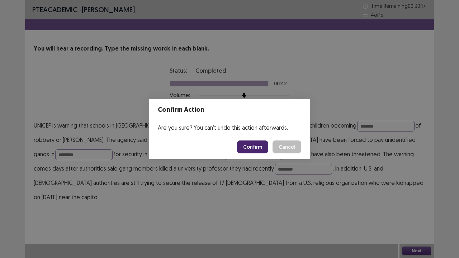
click at [259, 144] on button "Confirm" at bounding box center [252, 146] width 31 height 13
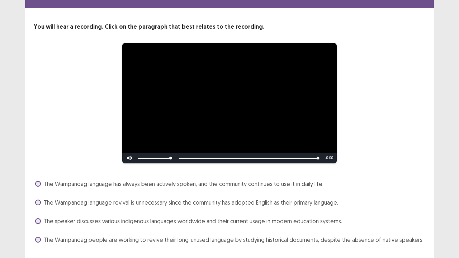
scroll to position [41, 0]
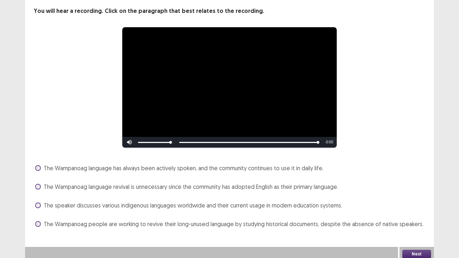
click at [38, 197] on span at bounding box center [38, 224] width 6 height 6
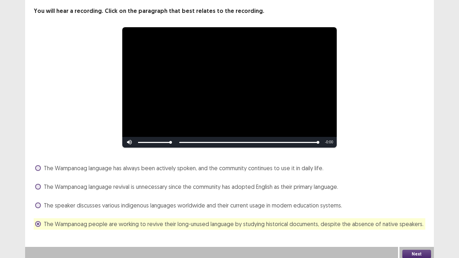
click at [412, 197] on button "Next" at bounding box center [416, 254] width 29 height 9
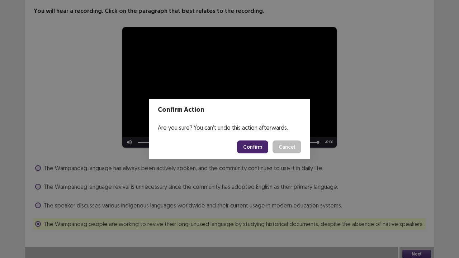
click at [257, 150] on button "Confirm" at bounding box center [252, 146] width 31 height 13
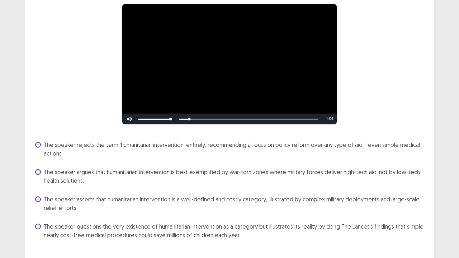
scroll to position [75, 0]
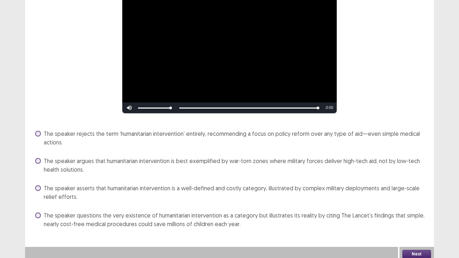
click at [35, 197] on span at bounding box center [38, 215] width 6 height 6
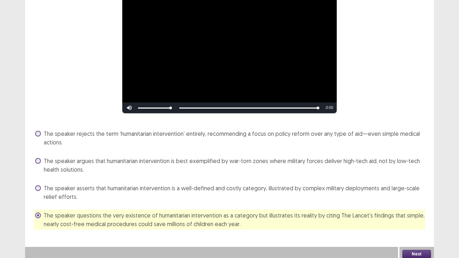
click at [409, 197] on button "Next" at bounding box center [416, 254] width 29 height 9
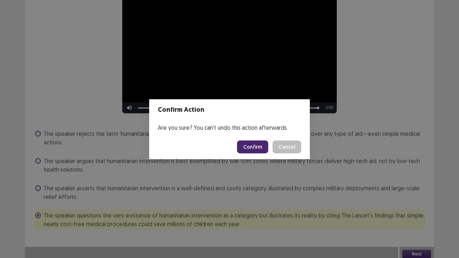
click at [275, 142] on button "Cancel" at bounding box center [286, 146] width 29 height 13
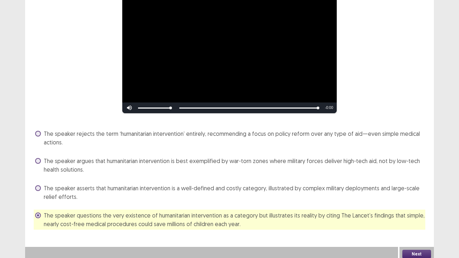
click at [394, 197] on div at bounding box center [211, 254] width 373 height 14
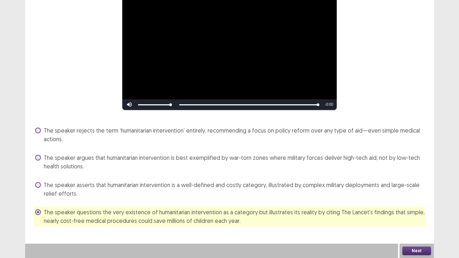
click at [405, 197] on div "**********" at bounding box center [229, 91] width 408 height 333
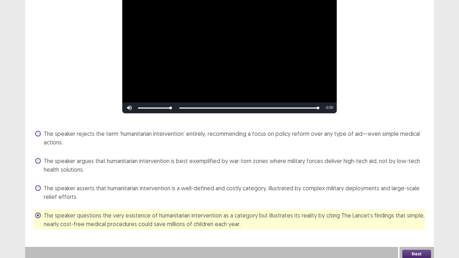
click at [409, 197] on div "Next" at bounding box center [416, 254] width 34 height 14
click at [410, 197] on button "Next" at bounding box center [416, 254] width 29 height 9
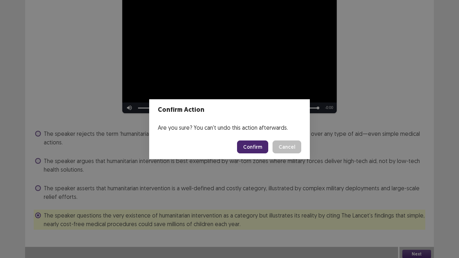
click at [245, 147] on button "Confirm" at bounding box center [252, 146] width 31 height 13
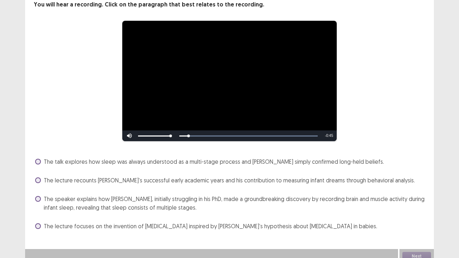
scroll to position [49, 0]
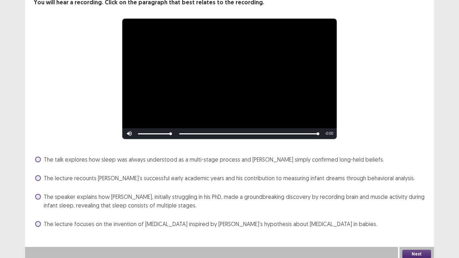
click at [42, 194] on label "The speaker explains how Aserinsky, initially struggling in his PhD, made a gro…" at bounding box center [230, 200] width 390 height 17
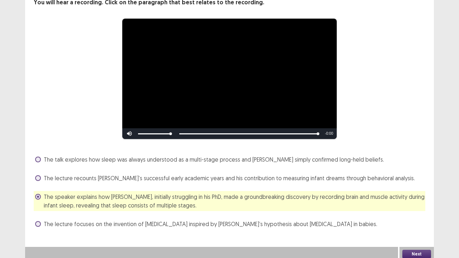
click at [412, 197] on button "Next" at bounding box center [416, 254] width 29 height 9
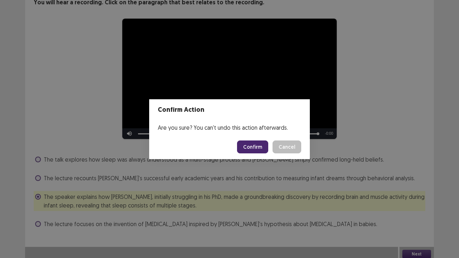
click at [251, 147] on button "Confirm" at bounding box center [252, 146] width 31 height 13
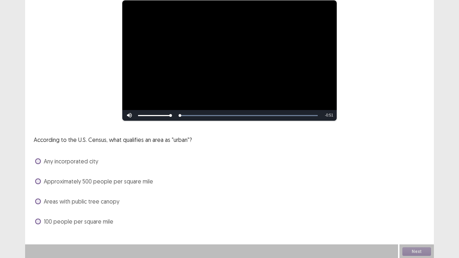
scroll to position [65, 0]
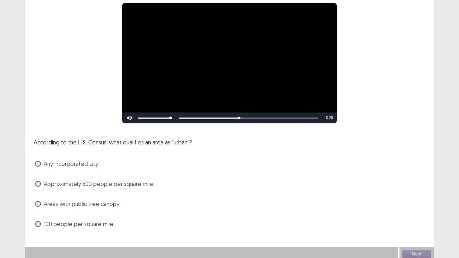
click at [41, 180] on label "Approximately 500 people per square mile" at bounding box center [94, 183] width 118 height 9
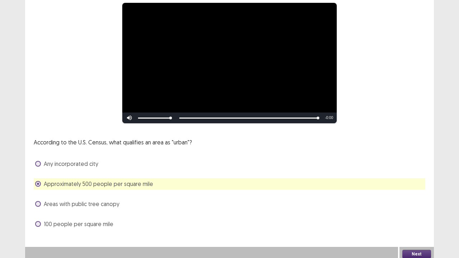
drag, startPoint x: 423, startPoint y: 254, endPoint x: 429, endPoint y: 251, distance: 6.0
click at [429, 197] on button "Next" at bounding box center [416, 254] width 29 height 9
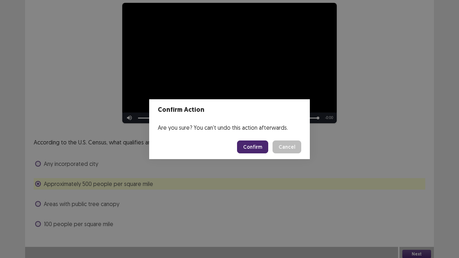
click at [264, 148] on button "Confirm" at bounding box center [252, 146] width 31 height 13
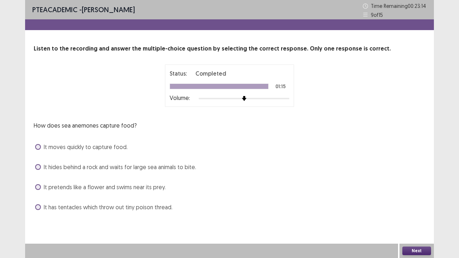
click at [39, 197] on div "It has tentacles which throw out tiny poison thread." at bounding box center [229, 206] width 391 height 11
click at [39, 197] on span at bounding box center [38, 207] width 6 height 6
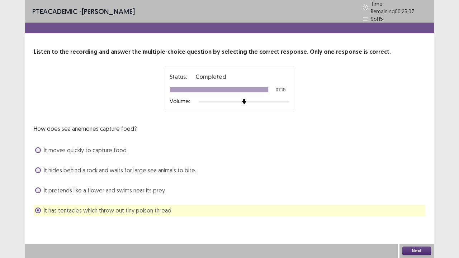
click at [424, 197] on button "Next" at bounding box center [416, 250] width 29 height 9
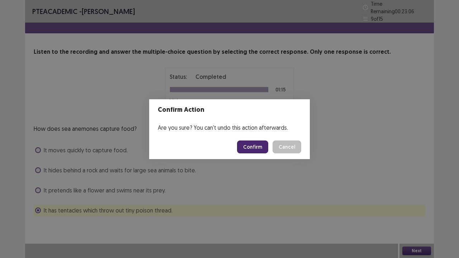
click at [253, 149] on button "Confirm" at bounding box center [252, 146] width 31 height 13
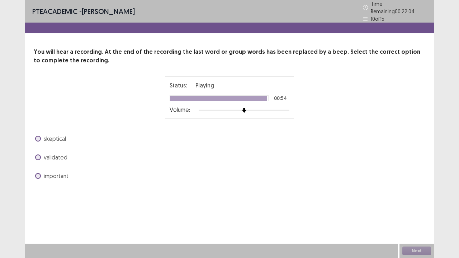
click at [39, 174] on span at bounding box center [38, 176] width 6 height 6
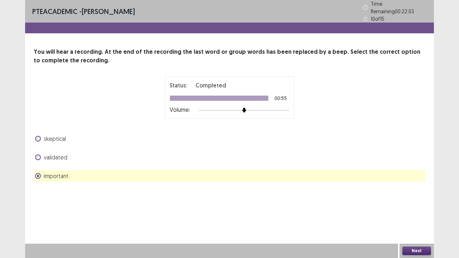
click at [414, 197] on button "Next" at bounding box center [416, 250] width 29 height 9
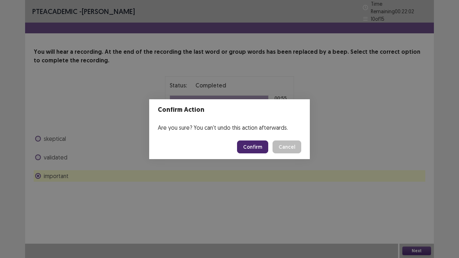
click at [259, 150] on button "Confirm" at bounding box center [252, 146] width 31 height 13
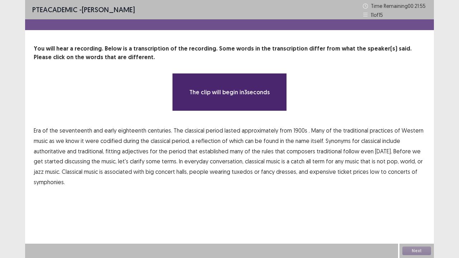
click at [295, 131] on span "1900s" at bounding box center [300, 130] width 14 height 9
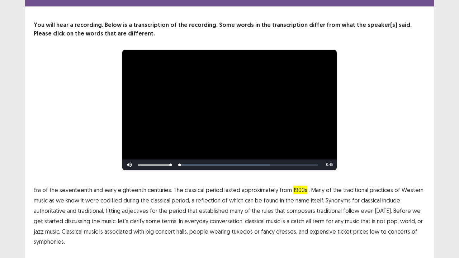
scroll to position [44, 0]
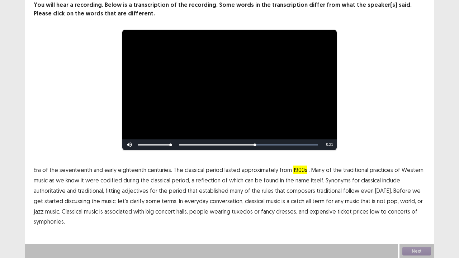
click at [321, 190] on span "traditional" at bounding box center [328, 190] width 25 height 9
click at [370, 197] on span "low" at bounding box center [374, 211] width 9 height 9
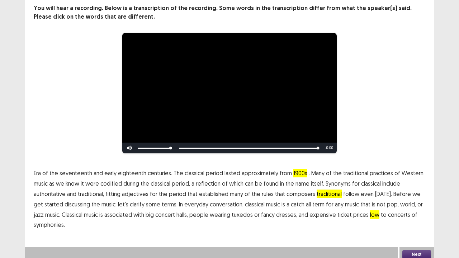
click at [416, 197] on button "Next" at bounding box center [416, 254] width 29 height 9
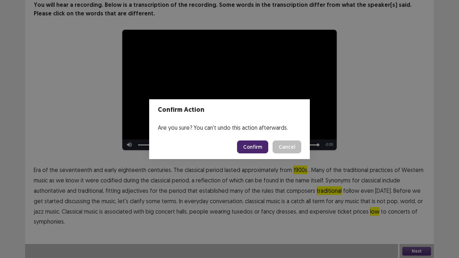
click at [254, 149] on button "Confirm" at bounding box center [252, 146] width 31 height 13
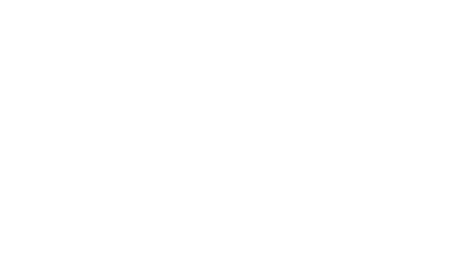
scroll to position [0, 0]
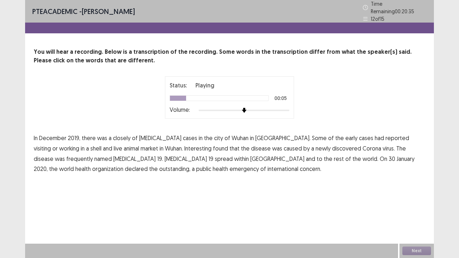
click at [118, 134] on span "closely" at bounding box center [122, 138] width 18 height 9
click at [101, 144] on span "shell" at bounding box center [95, 148] width 11 height 9
click at [184, 145] on span "Interesting" at bounding box center [197, 148] width 27 height 9
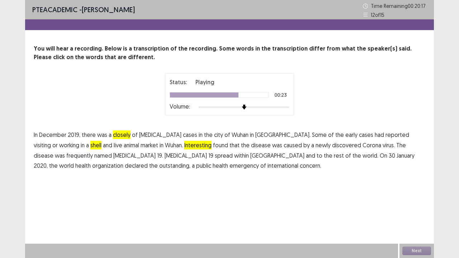
click at [93, 151] on span "frequently" at bounding box center [79, 155] width 27 height 9
click at [190, 161] on span "outstanding," at bounding box center [174, 165] width 31 height 9
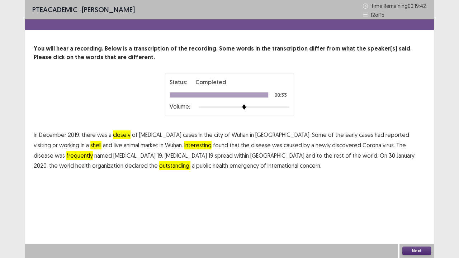
click at [423, 197] on button "Next" at bounding box center [416, 250] width 29 height 9
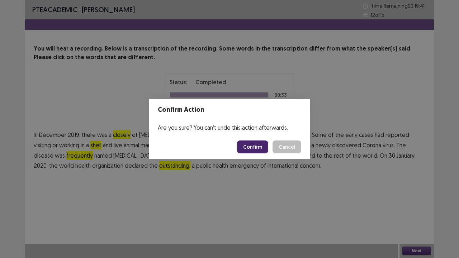
click at [254, 152] on button "Confirm" at bounding box center [252, 146] width 31 height 13
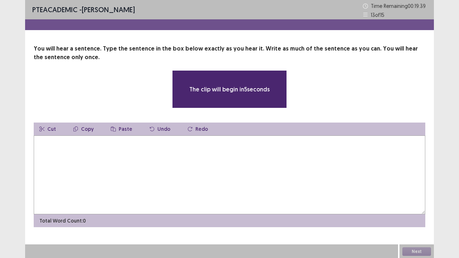
click at [137, 149] on textarea at bounding box center [229, 174] width 391 height 79
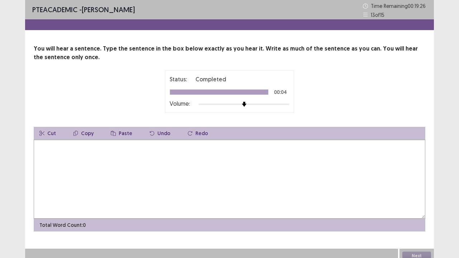
type textarea "*"
type textarea "**********"
click at [421, 197] on button "Next" at bounding box center [416, 256] width 29 height 9
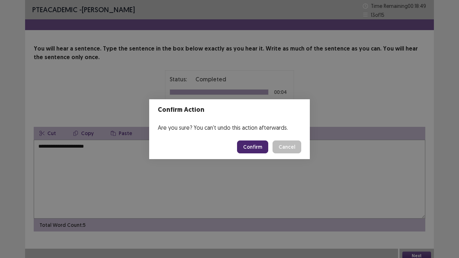
click at [252, 145] on button "Confirm" at bounding box center [252, 146] width 31 height 13
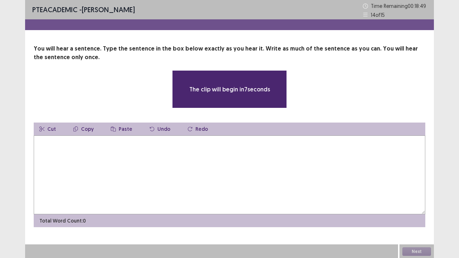
click at [149, 149] on textarea at bounding box center [229, 174] width 391 height 79
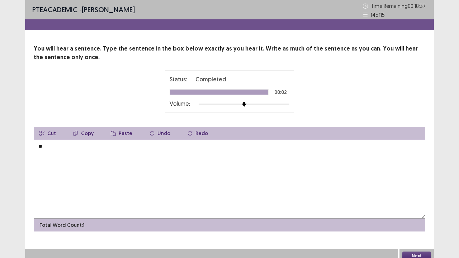
type textarea "*"
type textarea "**********"
click at [424, 197] on button "Next" at bounding box center [416, 256] width 29 height 9
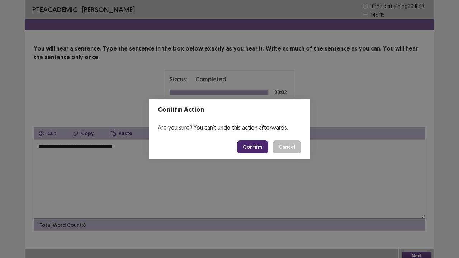
click at [260, 148] on button "Confirm" at bounding box center [252, 146] width 31 height 13
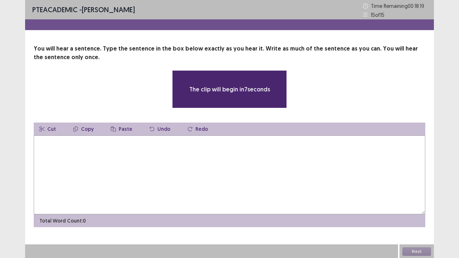
click at [85, 143] on textarea at bounding box center [229, 174] width 391 height 79
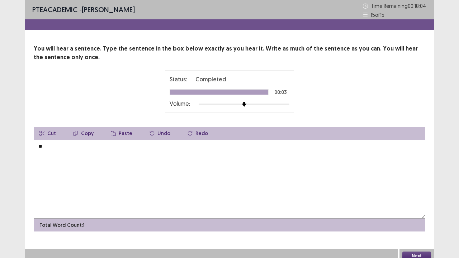
type textarea "*"
click at [120, 144] on textarea "**********" at bounding box center [229, 179] width 391 height 79
click at [167, 147] on textarea "**********" at bounding box center [229, 179] width 391 height 79
type textarea "**********"
click at [420, 197] on button "Next" at bounding box center [416, 256] width 29 height 9
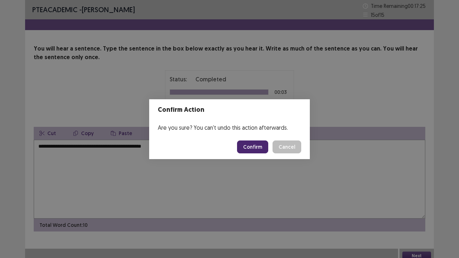
click at [251, 146] on button "Confirm" at bounding box center [252, 146] width 31 height 13
